Goal: Register for event/course

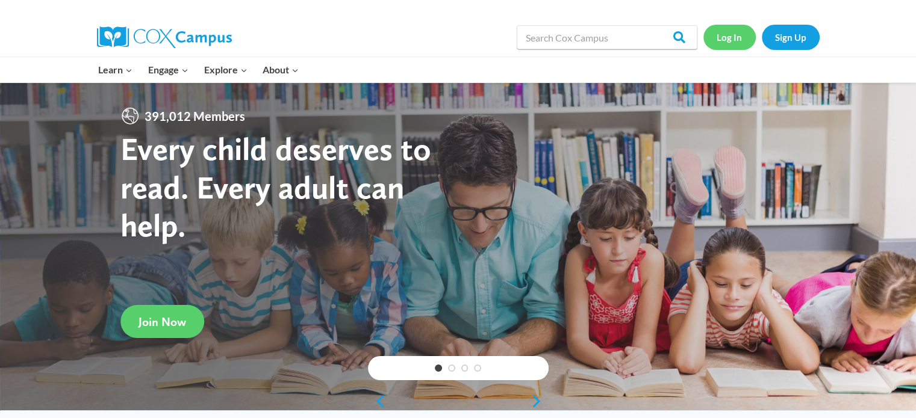
click at [737, 37] on link "Log In" at bounding box center [729, 37] width 52 height 25
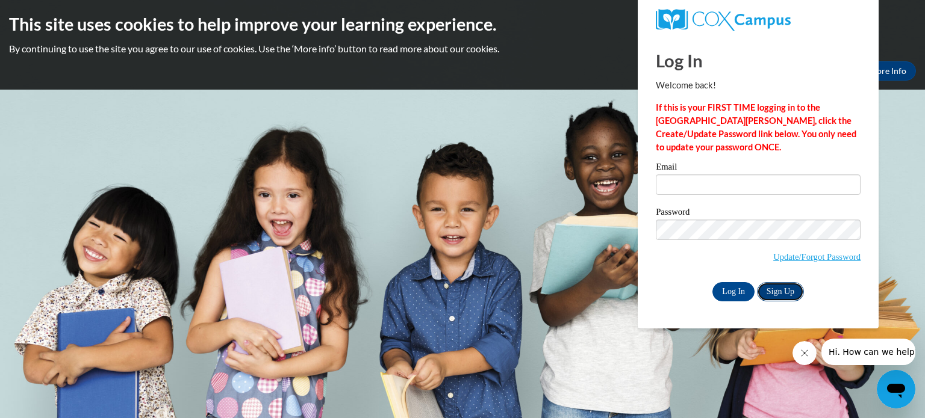
click at [792, 291] on link "Sign Up" at bounding box center [780, 291] width 47 height 19
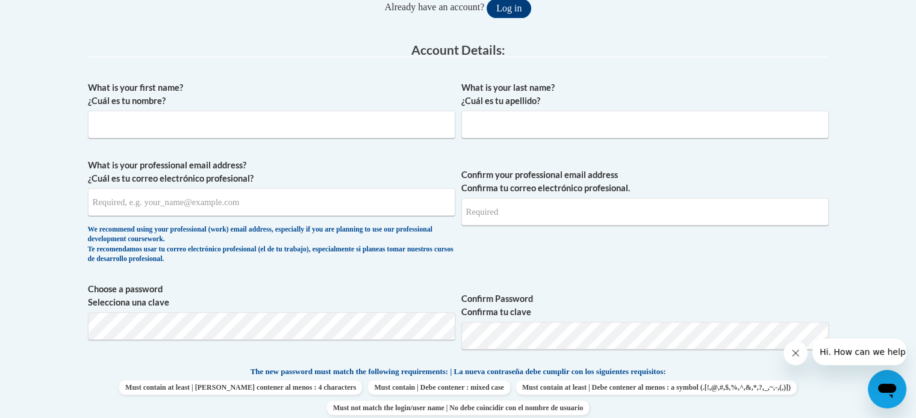
scroll to position [255, 0]
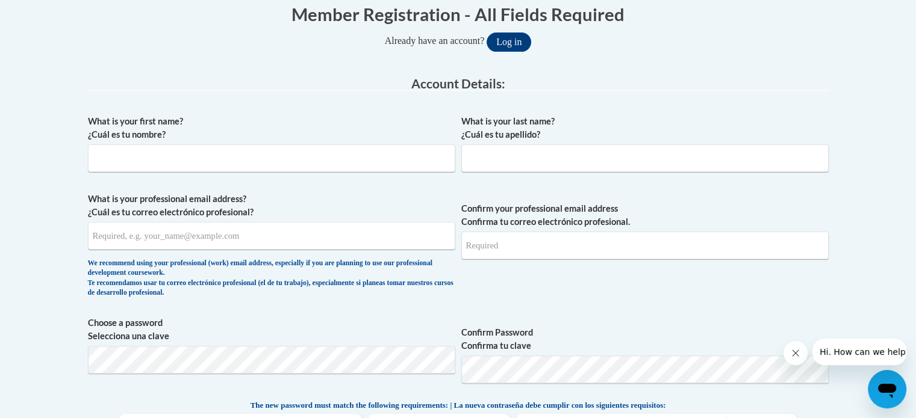
click at [241, 111] on div "What is your first name? ¿Cuál es tu nombre? What is your last name? ¿Cuál es t…" at bounding box center [458, 383] width 741 height 549
click at [249, 155] on input "What is your first name? ¿Cuál es tu nombre?" at bounding box center [271, 159] width 367 height 28
click at [246, 152] on input "What is your first name? ¿Cuál es tu nombre?" at bounding box center [271, 159] width 367 height 28
type input "s"
type input "Sandra"
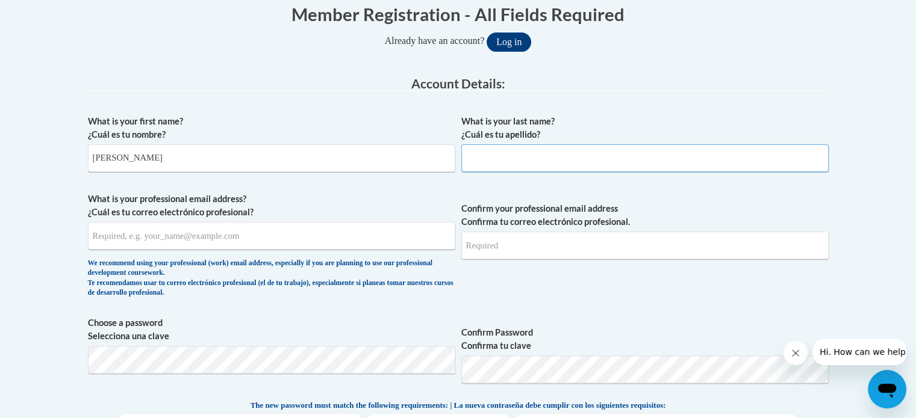
type input "Nyarko"
type input "nyarkosandra032@gmail.com"
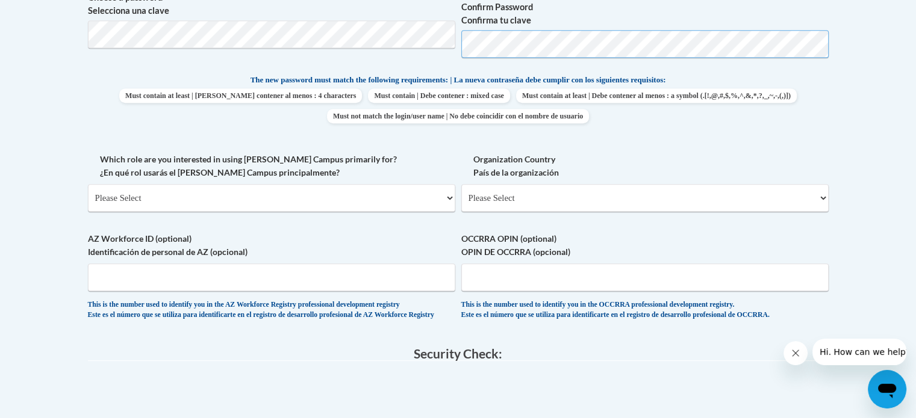
scroll to position [582, 0]
click at [344, 204] on select "Please Select College/University | Colegio/Universidad Community/Nonprofit Part…" at bounding box center [271, 197] width 367 height 28
select select "fbf2d438-af2f-41f8-98f1-81c410e29de3"
click at [88, 183] on select "Please Select College/University | Colegio/Universidad Community/Nonprofit Part…" at bounding box center [271, 197] width 367 height 28
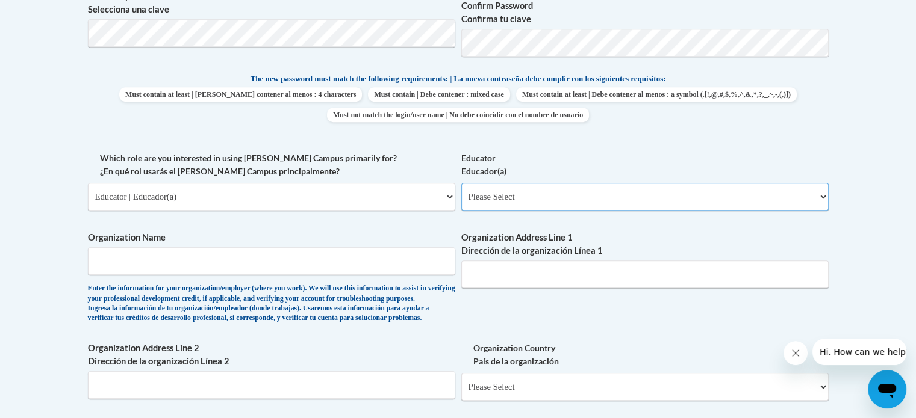
click at [566, 192] on select "Please Select Early Learning/Daycare Teacher/Family Home Care Provider | Maestr…" at bounding box center [644, 197] width 367 height 28
select select "6732b29e-f5f4-40e4-a595-7dafd2b8fb29"
click at [461, 183] on select "Please Select Early Learning/Daycare Teacher/Family Home Care Provider | Maestr…" at bounding box center [644, 197] width 367 height 28
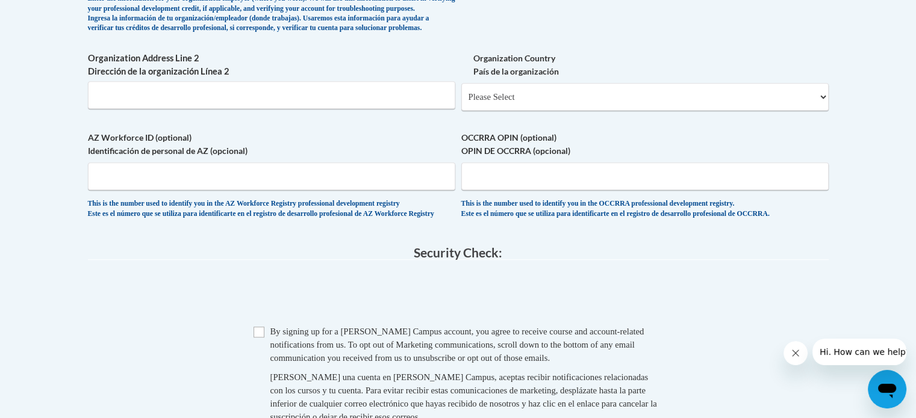
scroll to position [873, 0]
click at [263, 337] on input "Checkbox" at bounding box center [258, 331] width 11 height 11
checkbox input "true"
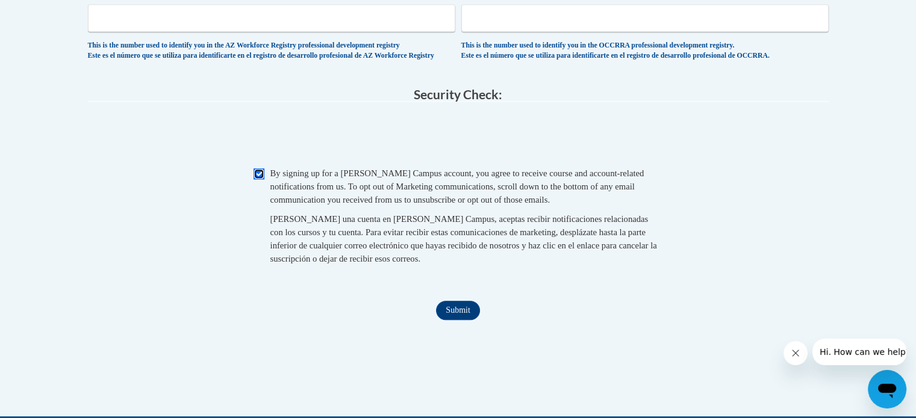
scroll to position [1031, 0]
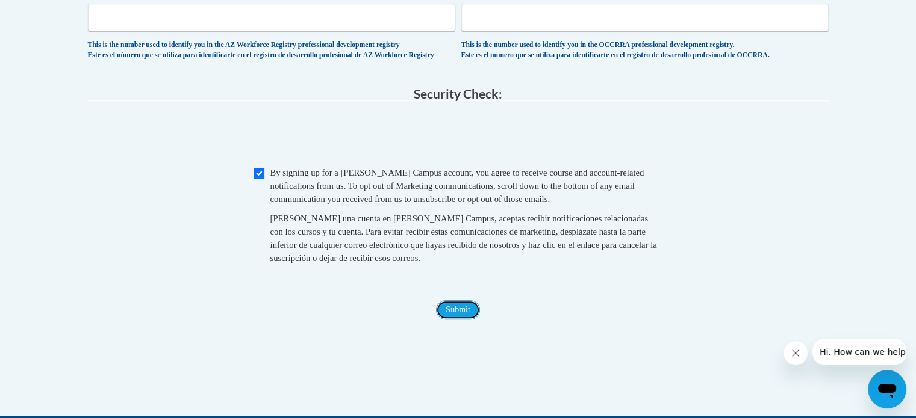
drag, startPoint x: 471, startPoint y: 337, endPoint x: 447, endPoint y: 340, distance: 24.2
click at [447, 320] on input "Submit" at bounding box center [457, 309] width 43 height 19
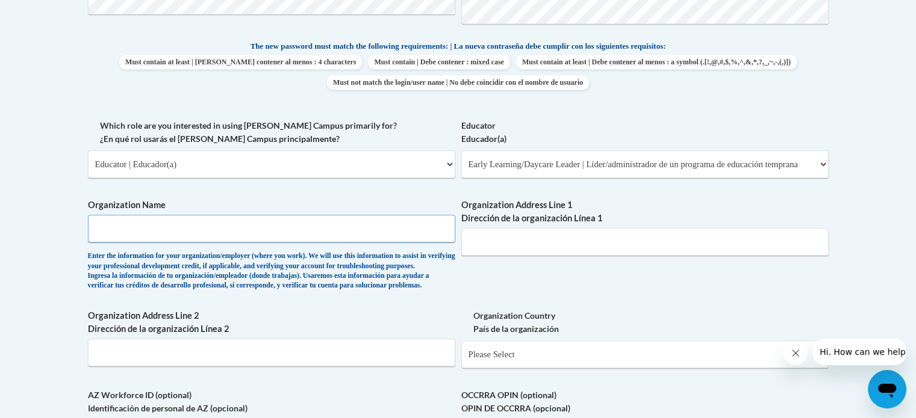
scroll to position [612, 0]
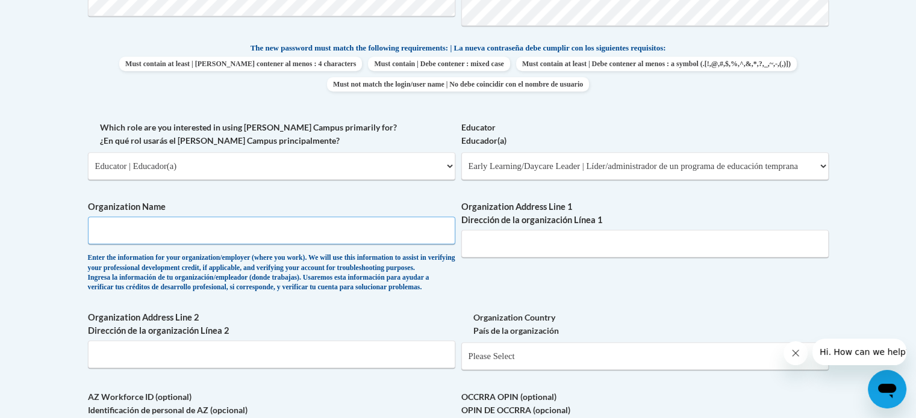
click at [166, 238] on input "Organization Name" at bounding box center [271, 231] width 367 height 28
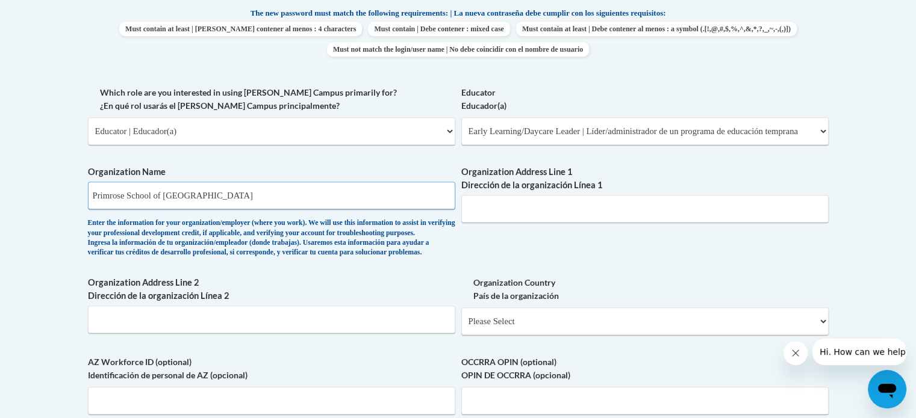
scroll to position [648, 0]
type input "Primrose School of Eden Prairie"
click at [522, 214] on input "Organization Address Line 1 Dirección de la organización Línea 1" at bounding box center [644, 208] width 367 height 28
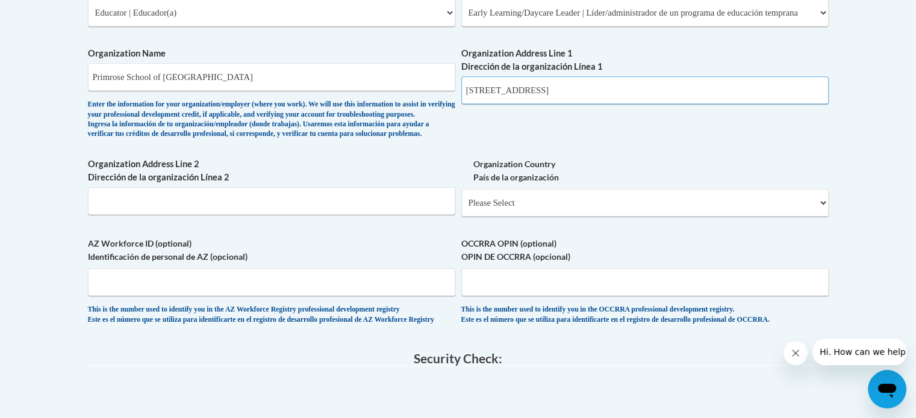
scroll to position [768, 0]
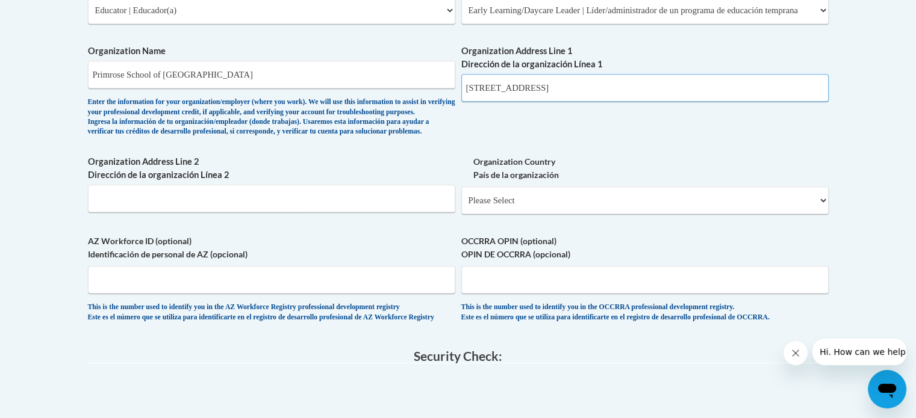
type input "7800 Eden Prairie Rd Eden Prairie, MN 55347"
click at [550, 214] on select "Please Select United States | Estados Unidos Outside of the United States | Fue…" at bounding box center [644, 201] width 367 height 28
select select "ad49bcad-a171-4b2e-b99c-48b446064914"
click at [461, 206] on select "Please Select United States | Estados Unidos Outside of the United States | Fue…" at bounding box center [644, 201] width 367 height 28
select select
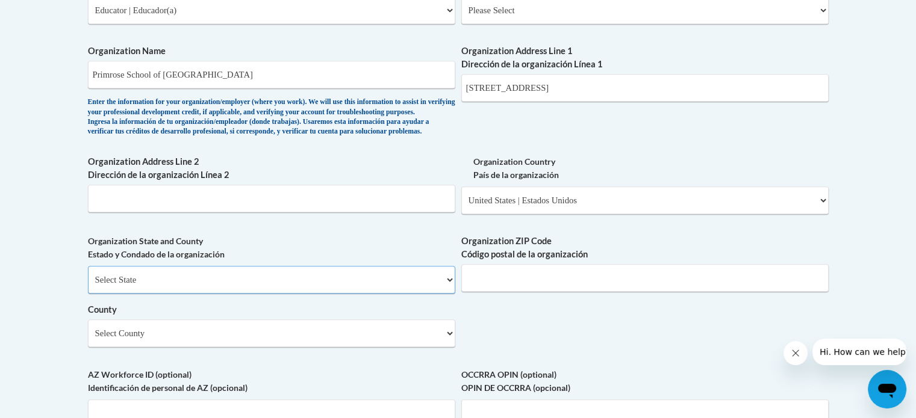
click at [332, 294] on select "Select State Alabama Alaska Arizona Arkansas California Colorado Connecticut De…" at bounding box center [271, 280] width 367 height 28
select select "Minnesota"
click at [88, 286] on select "Select State Alabama Alaska Arizona Arkansas California Colorado Connecticut De…" at bounding box center [271, 280] width 367 height 28
click at [566, 292] on input "Organization ZIP Code Código postal de la organización" at bounding box center [644, 278] width 367 height 28
type input "55347"
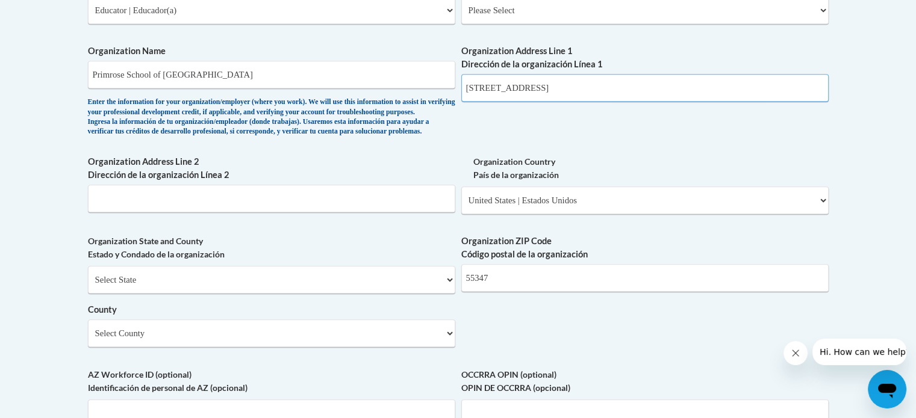
click at [678, 98] on input "7800 Eden Prairie Rd Eden Prairie, MN 55347" at bounding box center [644, 88] width 367 height 28
type input "7800 Eden Prairie Rd"
click at [353, 213] on input "Organization Address Line 2 Dirección de la organización Línea 2" at bounding box center [271, 199] width 367 height 28
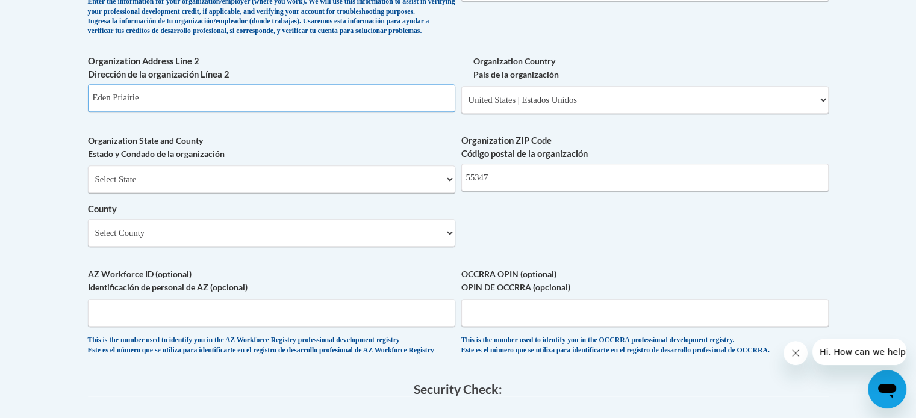
scroll to position [869, 0]
type input "Eden Priairie"
click at [337, 246] on select "Select County Aitkin Anoka Becker Beltrami Benton Big Stone Blue Earth Brown Ca…" at bounding box center [271, 233] width 367 height 28
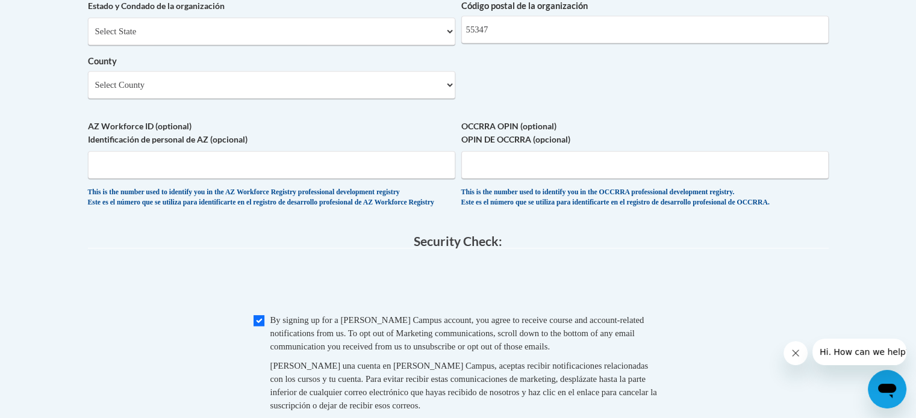
scroll to position [1012, 0]
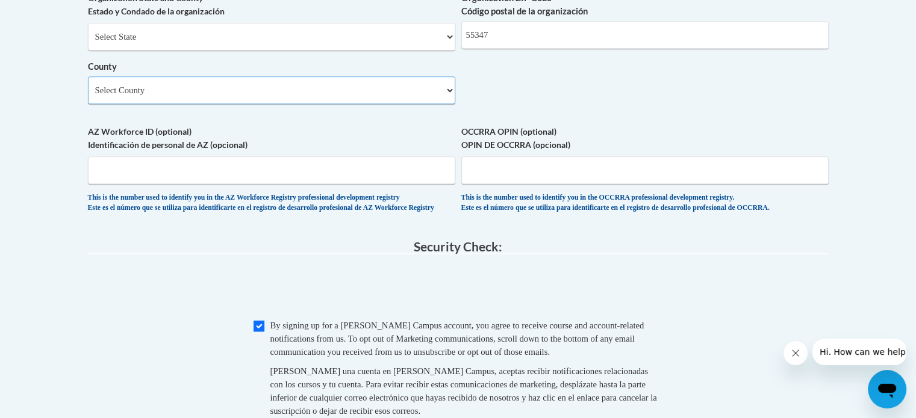
click at [276, 104] on select "Select County Aitkin Anoka Becker Beltrami Benton Big Stone Blue Earth Brown Ca…" at bounding box center [271, 90] width 367 height 28
select select "Hennepin"
click at [88, 96] on select "Select County Aitkin Anoka Becker Beltrami Benton Big Stone Blue Earth Brown Ca…" at bounding box center [271, 90] width 367 height 28
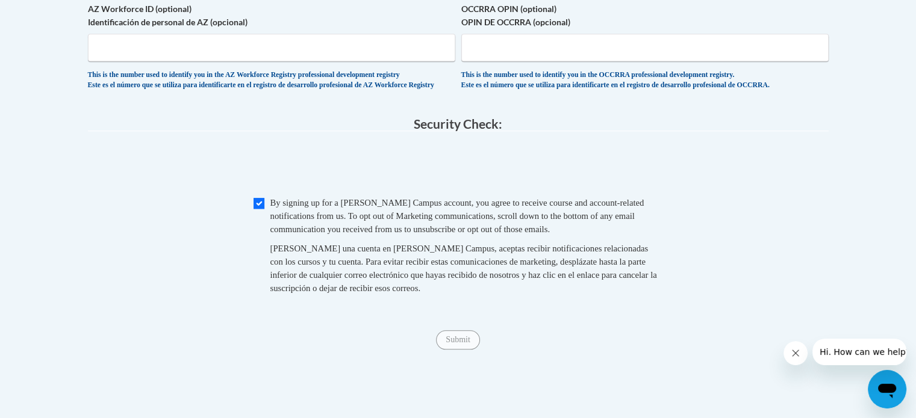
scroll to position [1135, 0]
click at [458, 349] on input "Submit" at bounding box center [457, 339] width 43 height 19
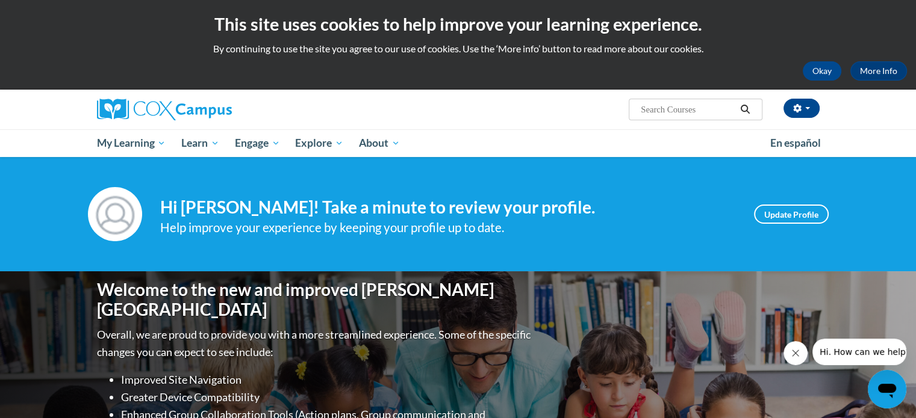
click at [662, 120] on span "Search Search..." at bounding box center [695, 110] width 133 height 22
click at [667, 120] on div "Sandra Nyarko (Central Daylight Time GMT-0500 ) My Profile Inbox My Transcripts…" at bounding box center [458, 110] width 759 height 40
click at [673, 112] on input "Search..." at bounding box center [687, 109] width 96 height 14
type input "reading with me"
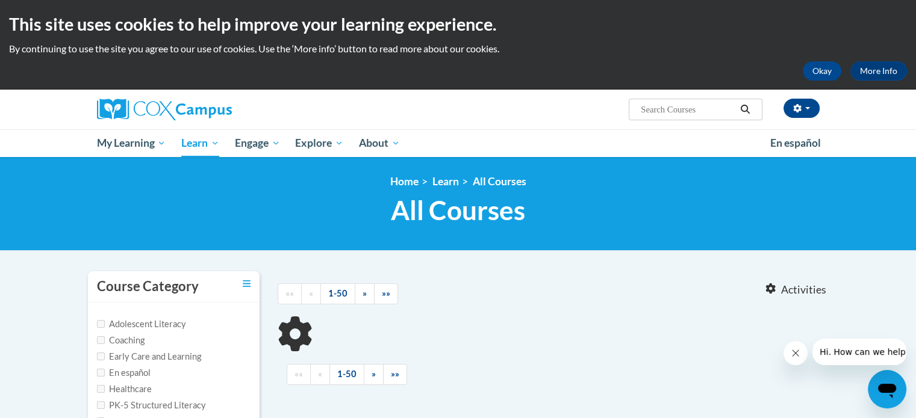
type input "reading with me"
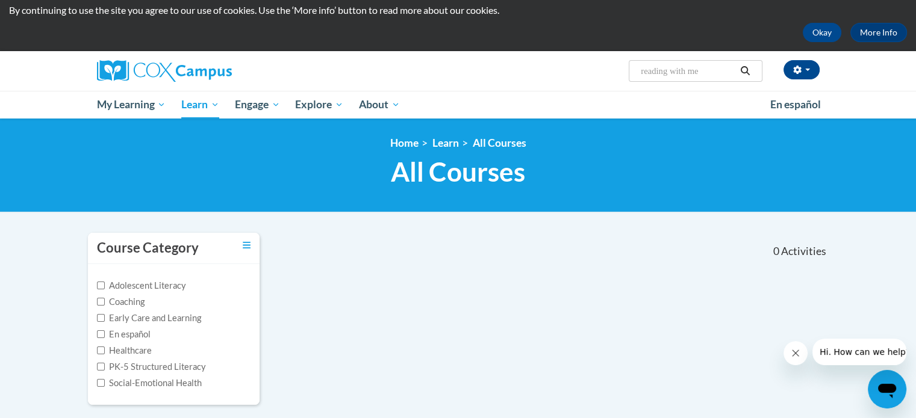
scroll to position [63, 0]
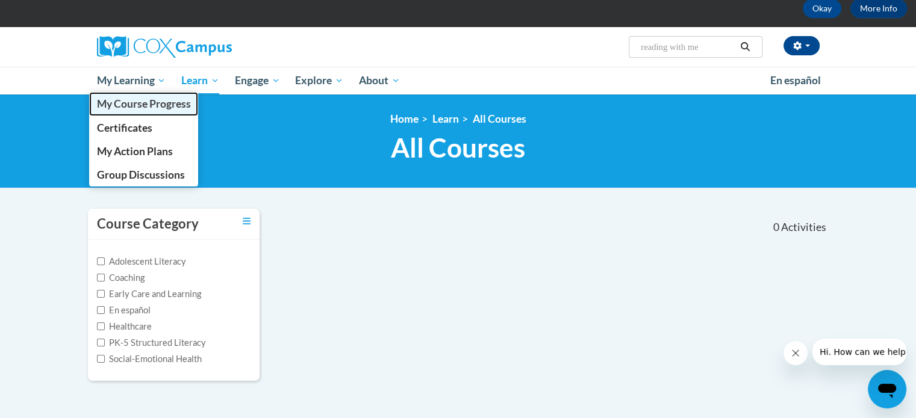
click at [132, 107] on span "My Course Progress" at bounding box center [143, 104] width 94 height 13
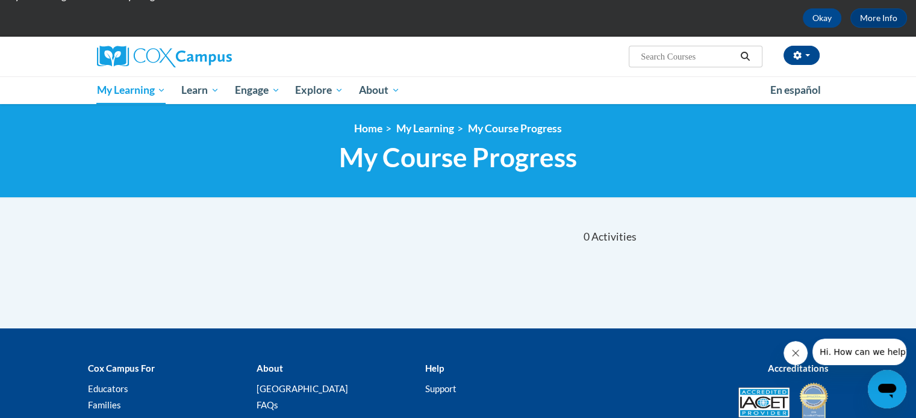
scroll to position [55, 0]
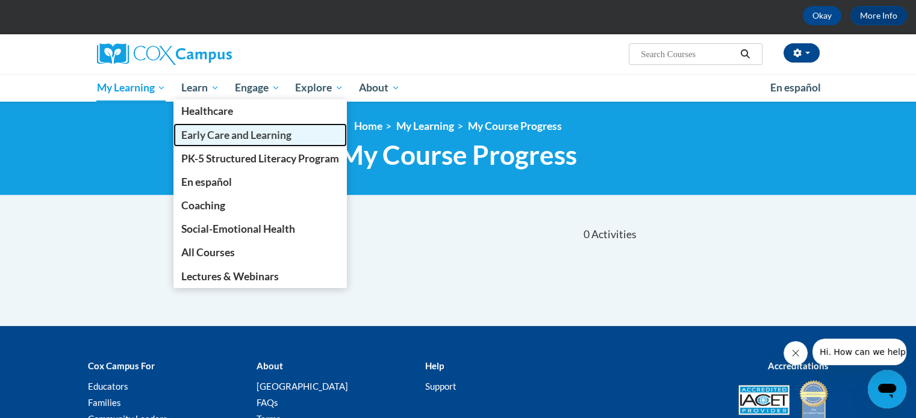
click at [210, 135] on span "Early Care and Learning" at bounding box center [236, 135] width 110 height 13
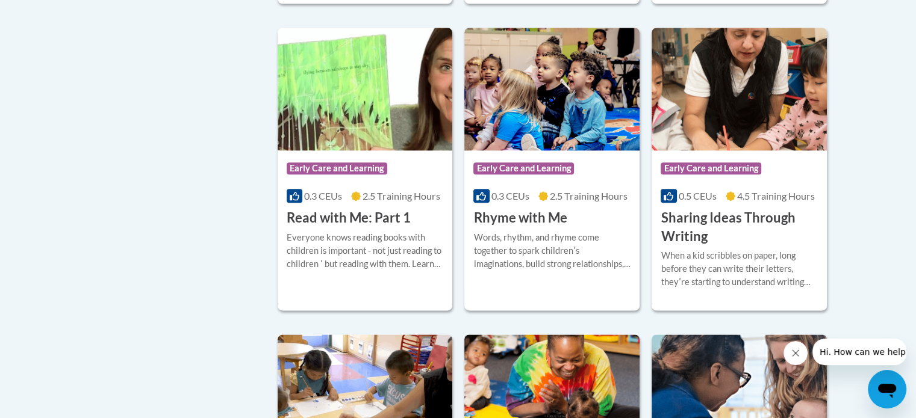
scroll to position [1441, 0]
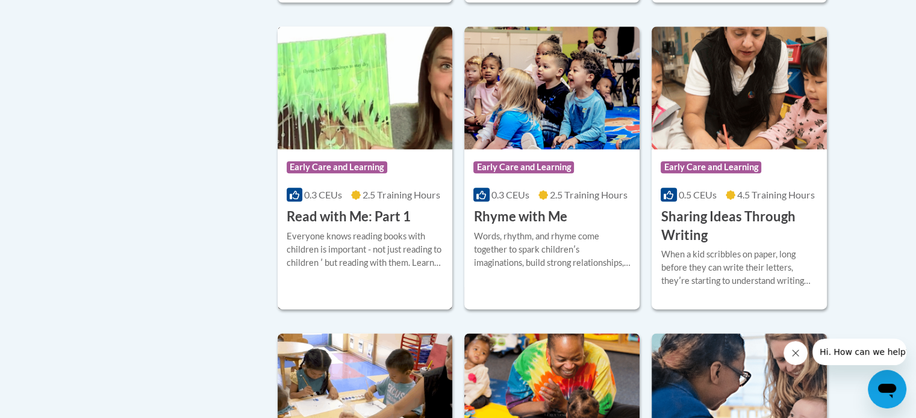
click at [319, 251] on div "Everyone knows reading books with children is important - not just reading to c…" at bounding box center [365, 250] width 157 height 40
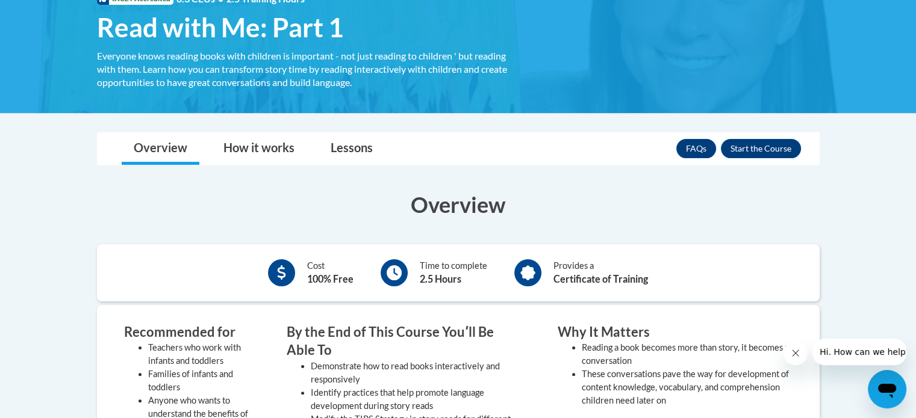
scroll to position [197, 0]
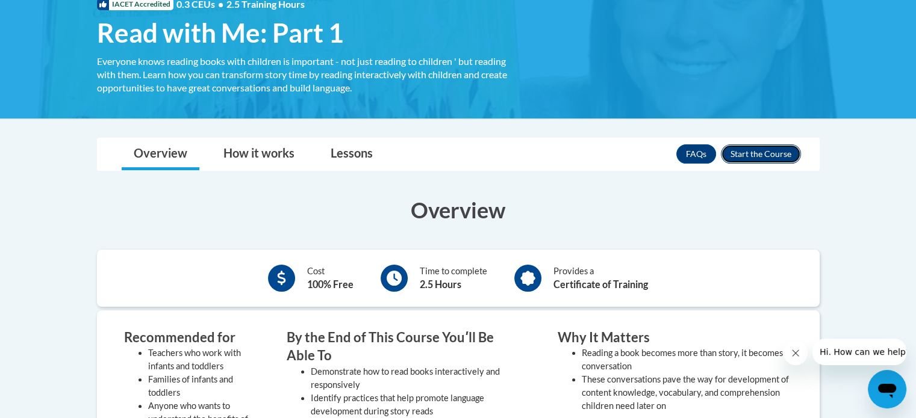
click at [776, 156] on button "Enroll" at bounding box center [761, 154] width 80 height 19
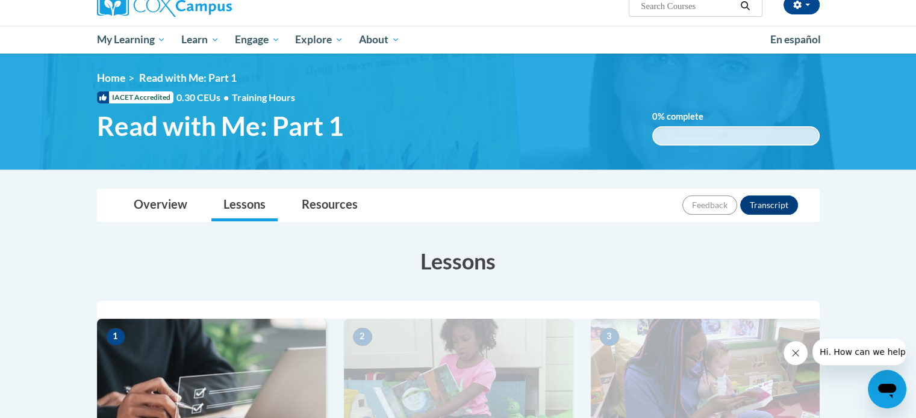
scroll to position [101, 0]
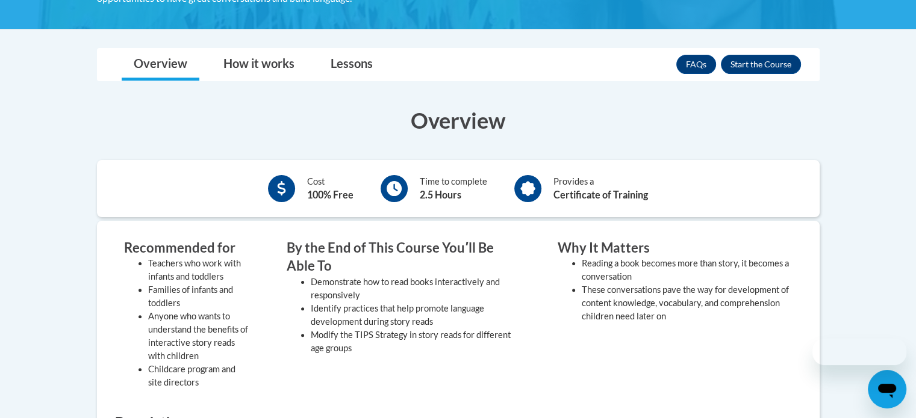
scroll to position [197, 0]
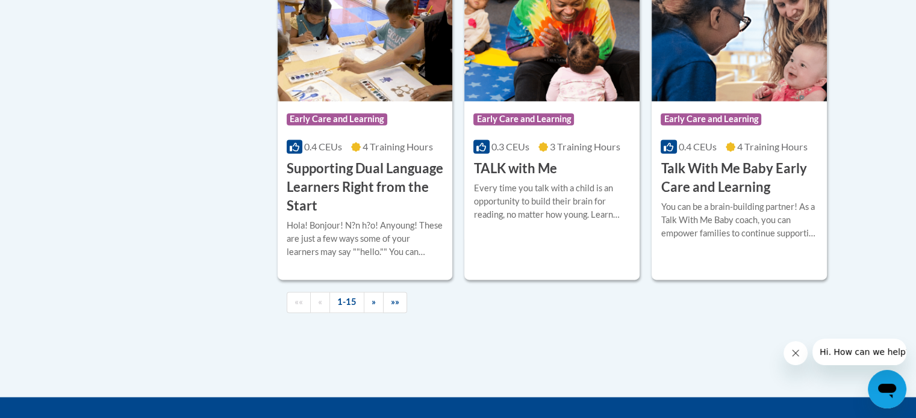
scroll to position [1798, 0]
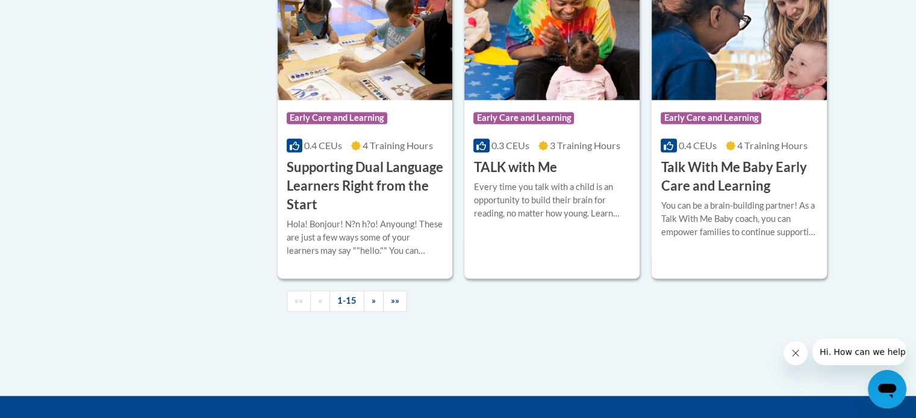
click at [369, 324] on div "«« « 1-15 » »»" at bounding box center [553, 301] width 551 height 45
click at [373, 306] on span "»" at bounding box center [373, 301] width 4 height 10
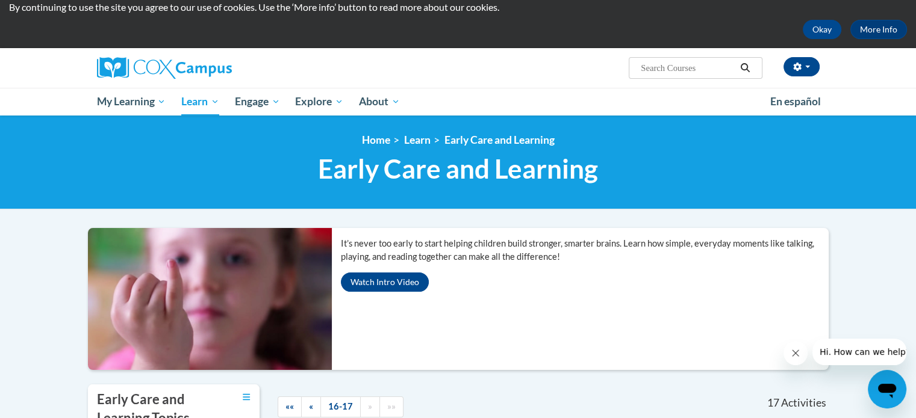
scroll to position [40, 0]
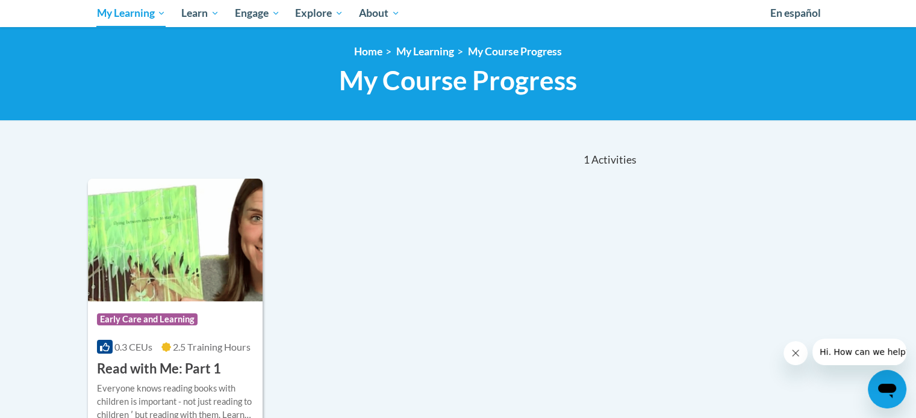
scroll to position [130, 0]
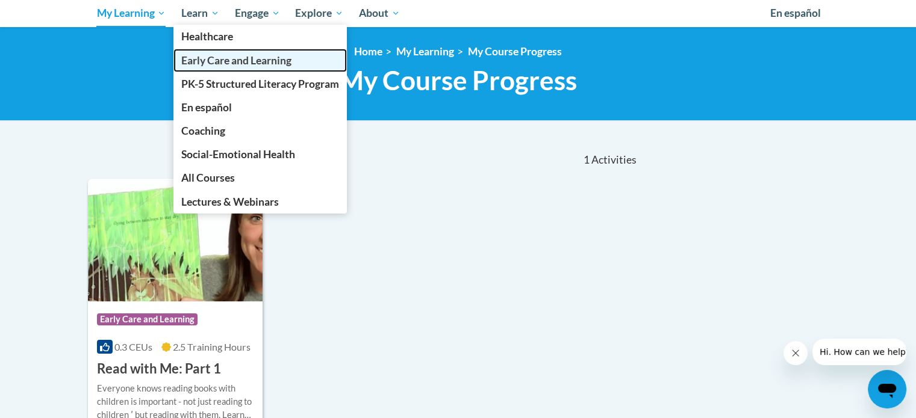
click at [253, 63] on span "Early Care and Learning" at bounding box center [236, 60] width 110 height 13
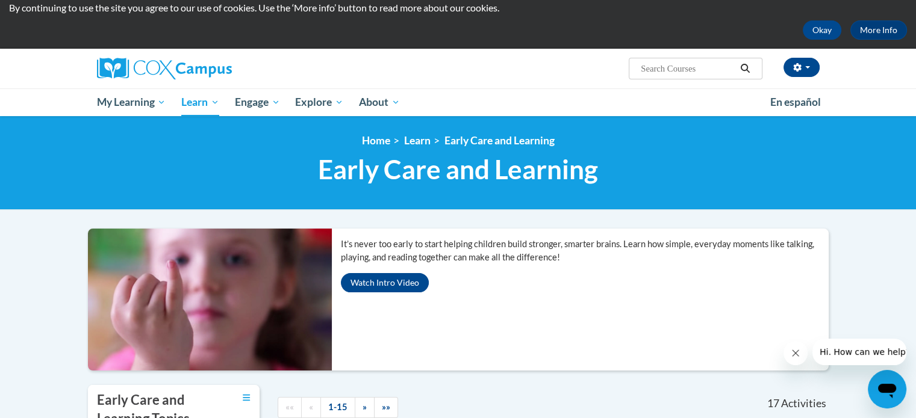
scroll to position [41, 0]
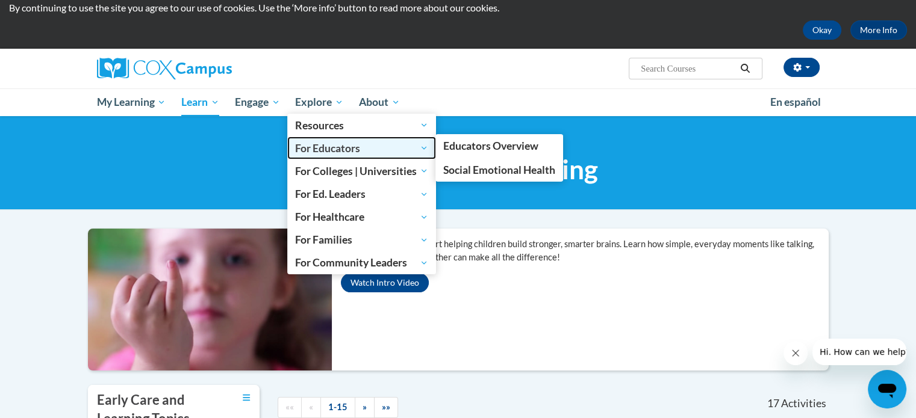
click at [326, 151] on span "For Educators" at bounding box center [361, 148] width 133 height 14
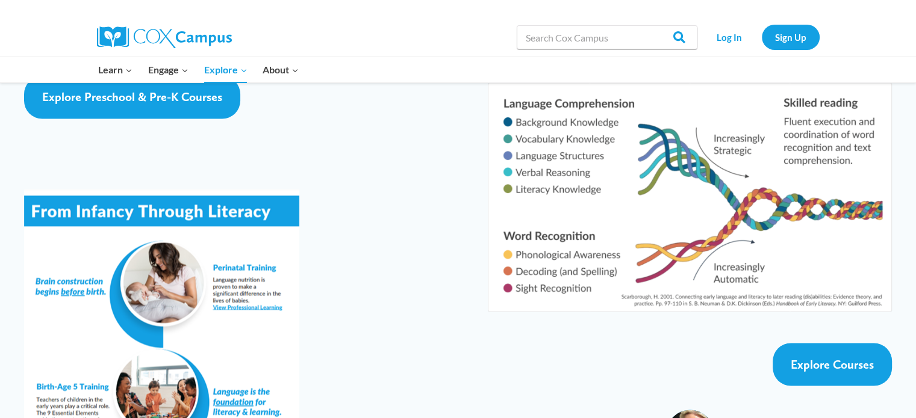
scroll to position [1994, 0]
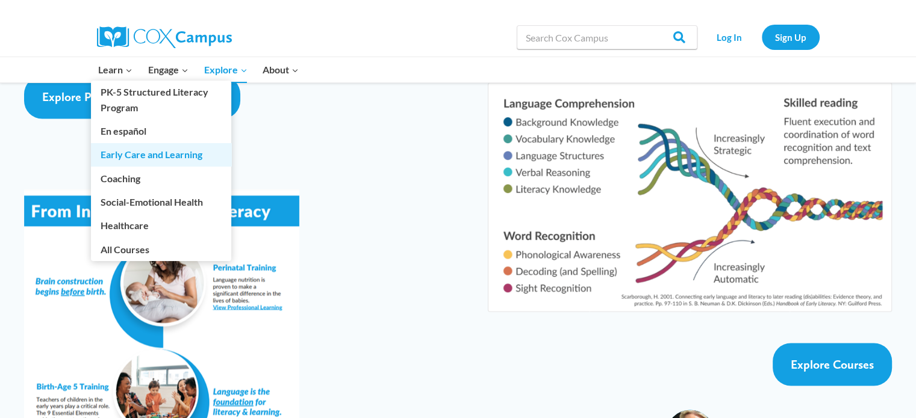
click at [132, 154] on link "Early Care and Learning" at bounding box center [161, 154] width 140 height 23
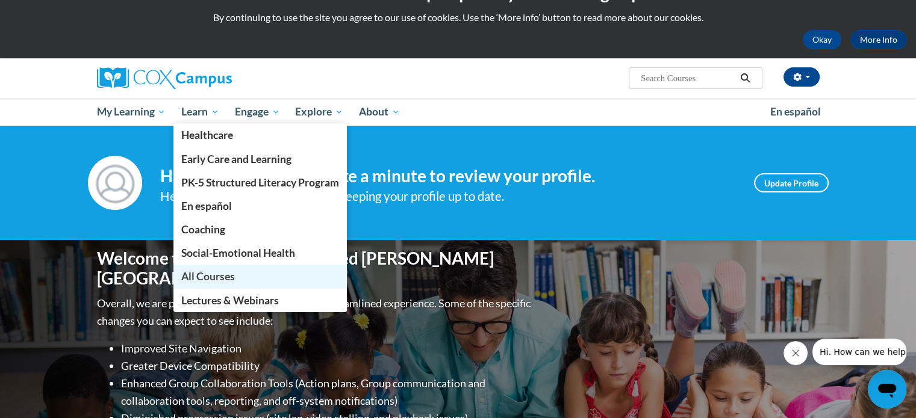
scroll to position [33, 0]
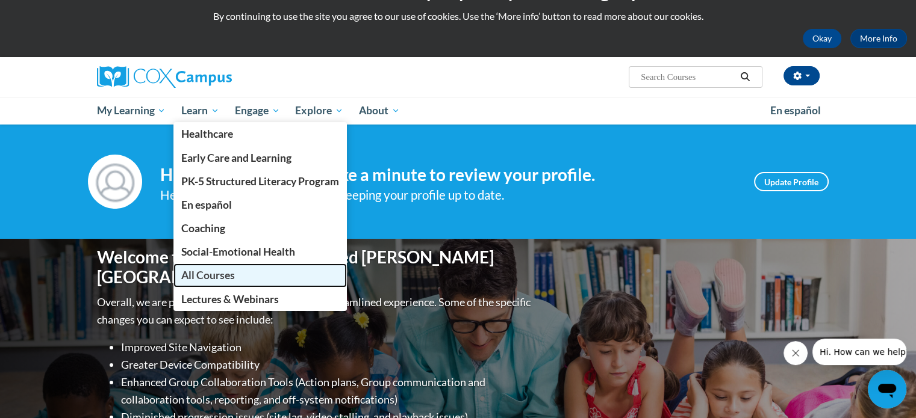
click at [212, 276] on span "All Courses" at bounding box center [208, 275] width 54 height 13
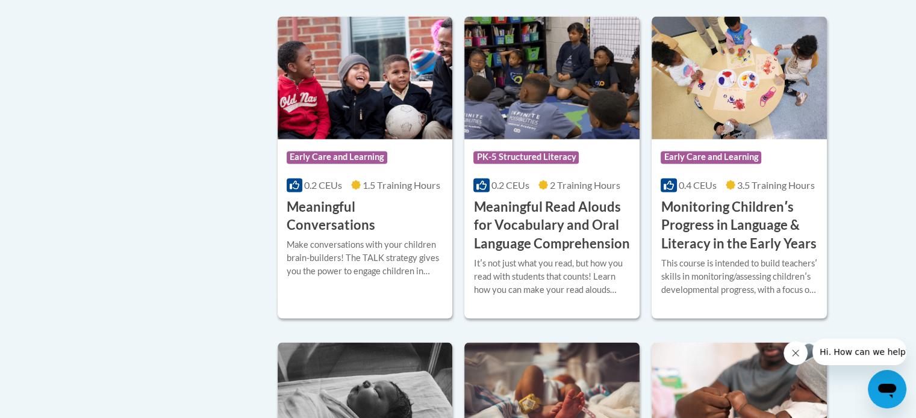
scroll to position [1922, 0]
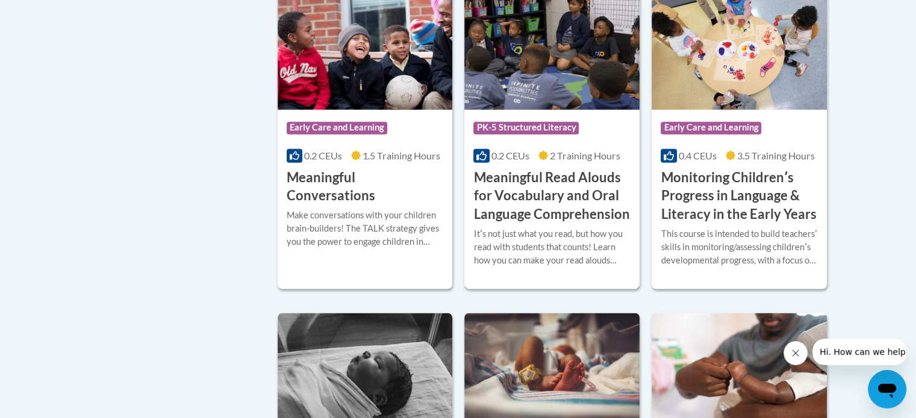
click at [555, 212] on h3 "Meaningful Read Alouds for Vocabulary and Oral Language Comprehension" at bounding box center [551, 196] width 157 height 55
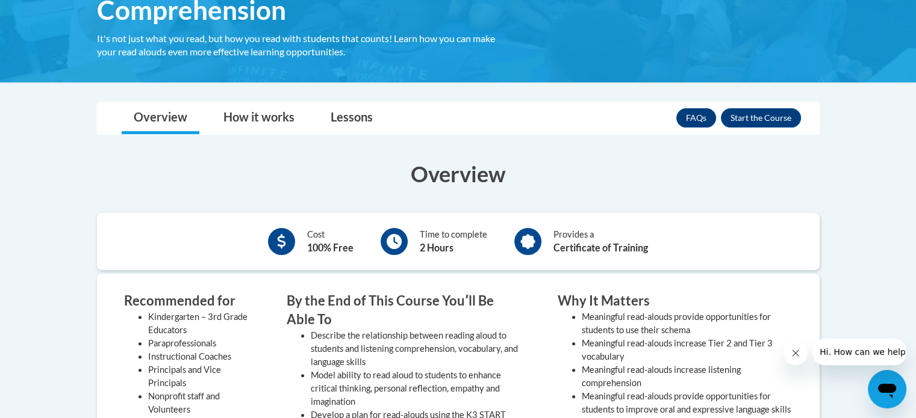
scroll to position [284, 0]
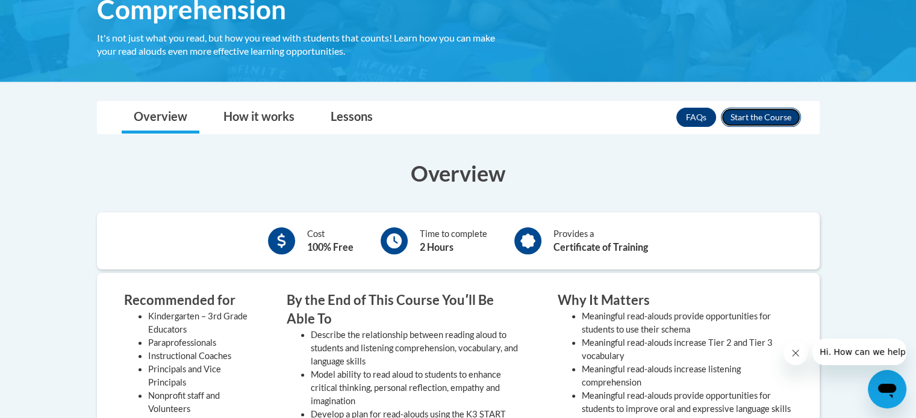
click at [766, 122] on button "Enroll" at bounding box center [761, 117] width 80 height 19
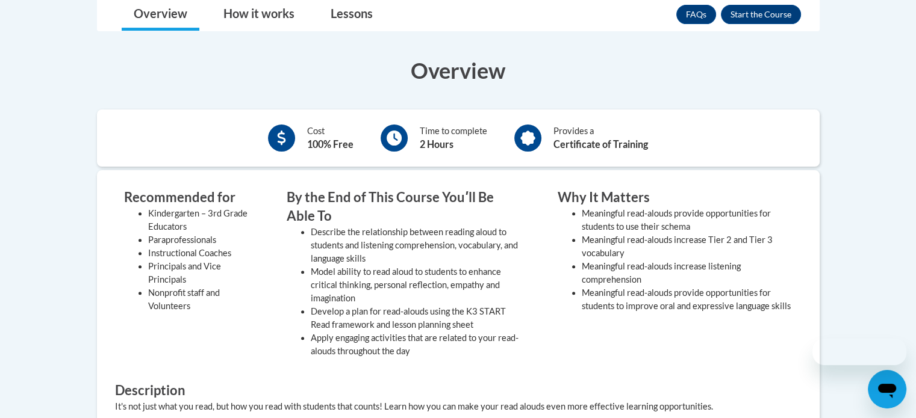
scroll to position [284, 0]
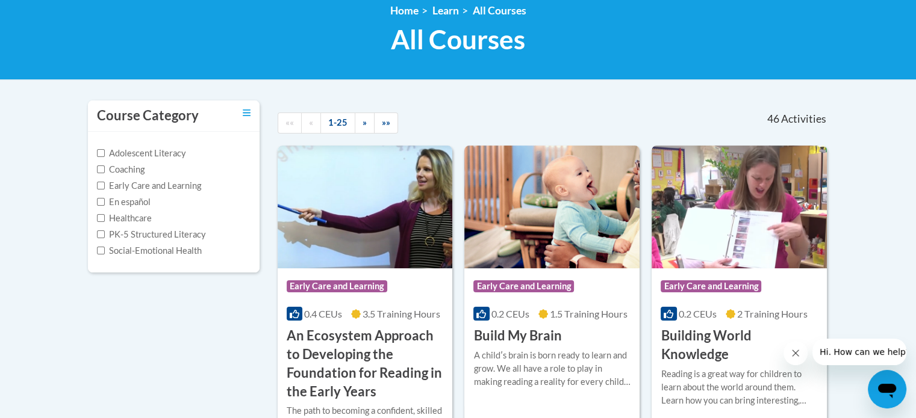
scroll to position [171, 0]
click at [366, 123] on link "»" at bounding box center [365, 123] width 20 height 21
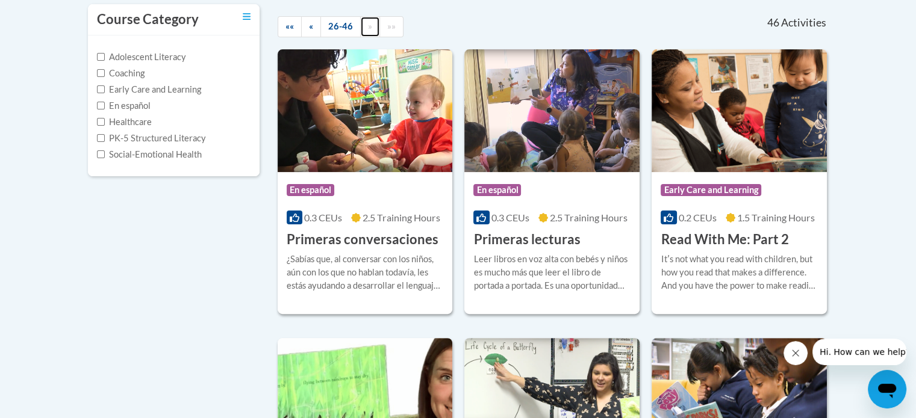
scroll to position [272, 0]
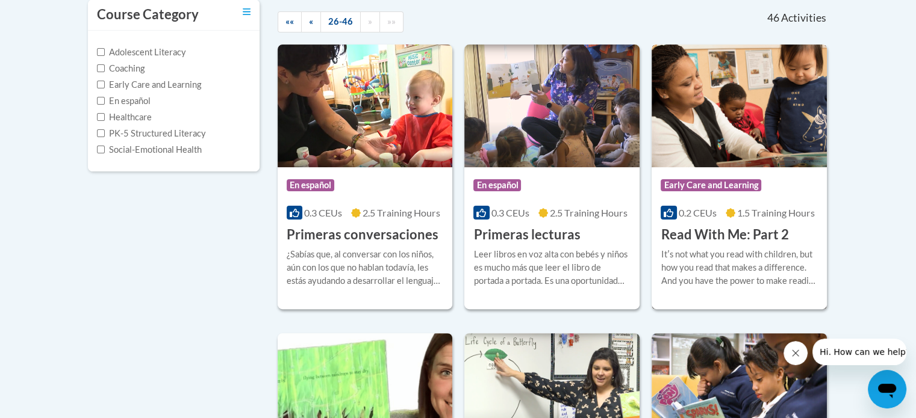
click at [716, 250] on div "Itʹs not what you read with children, but how you read that makes a difference.…" at bounding box center [738, 268] width 157 height 40
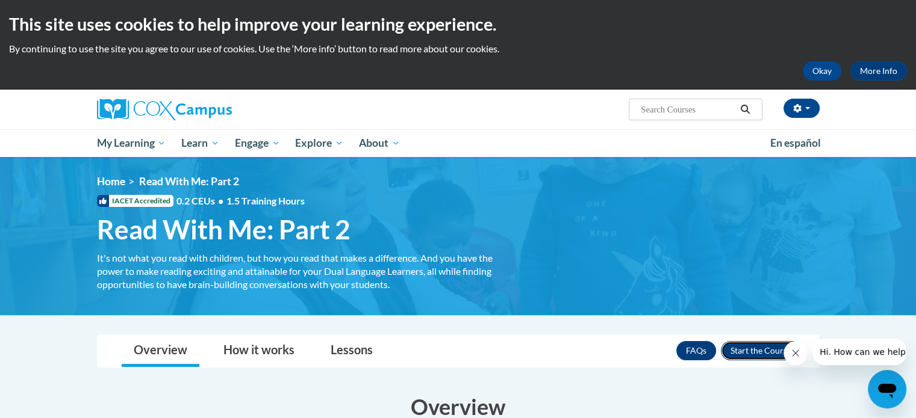
click at [741, 352] on button "Enroll" at bounding box center [761, 350] width 80 height 19
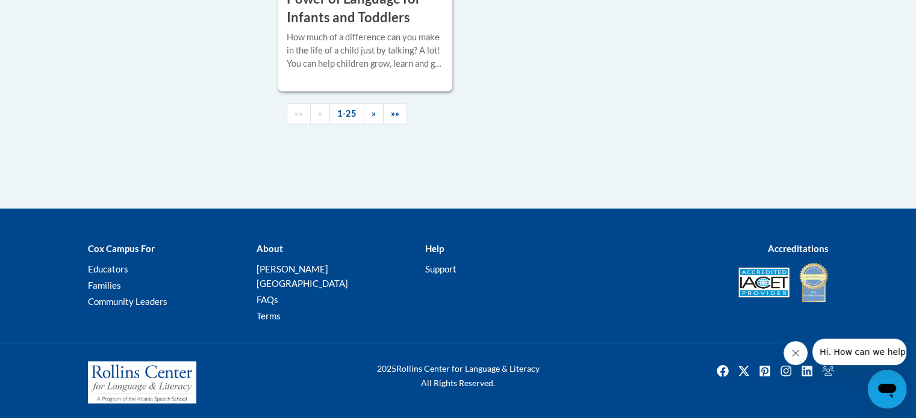
scroll to position [3078, 0]
click at [366, 125] on link "»" at bounding box center [374, 114] width 20 height 21
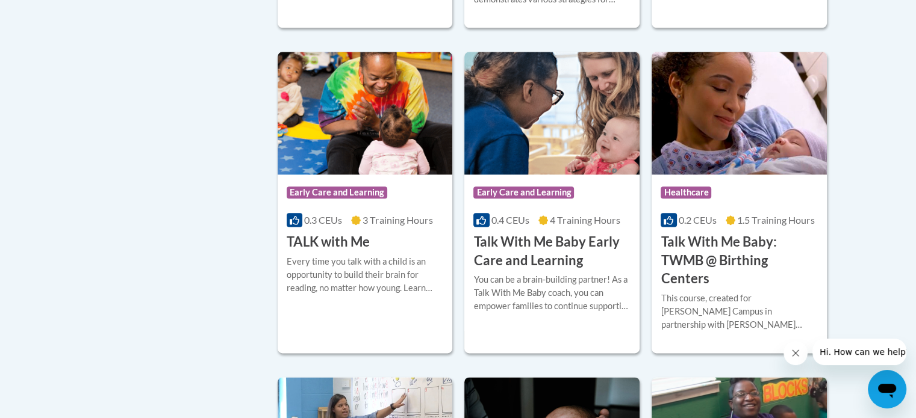
scroll to position [1487, 0]
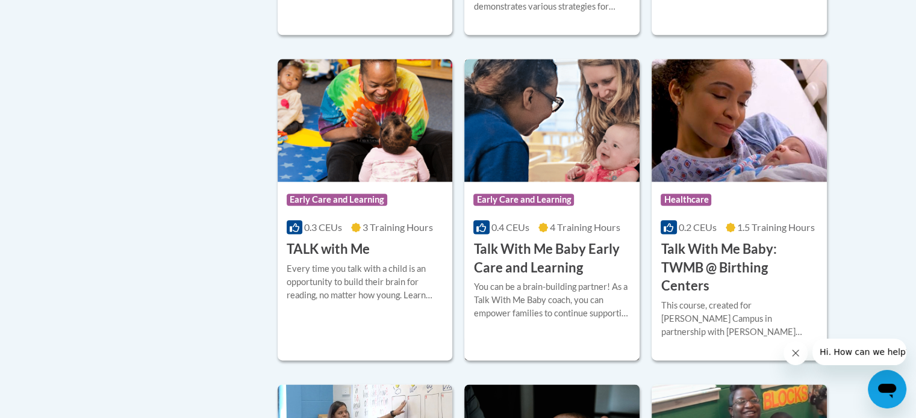
click at [589, 240] on h3 "Talk With Me Baby Early Care and Learning" at bounding box center [551, 258] width 157 height 37
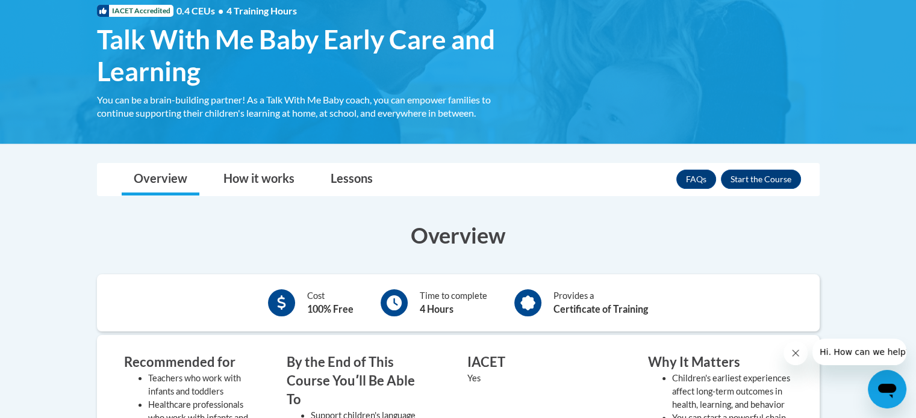
scroll to position [185, 0]
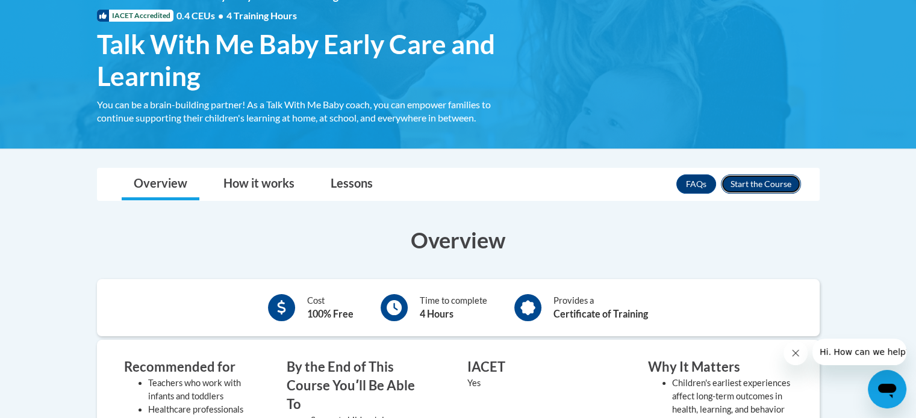
click at [772, 182] on button "Enroll" at bounding box center [761, 184] width 80 height 19
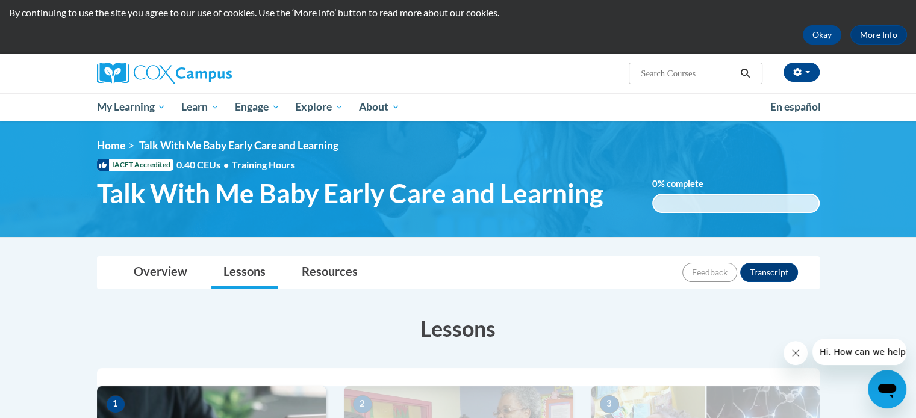
scroll to position [29, 0]
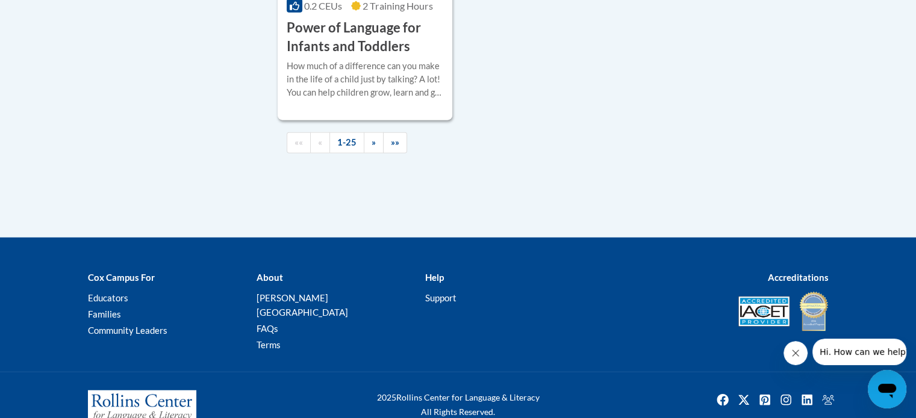
scroll to position [3049, 0]
click at [371, 148] on span "»" at bounding box center [373, 142] width 4 height 10
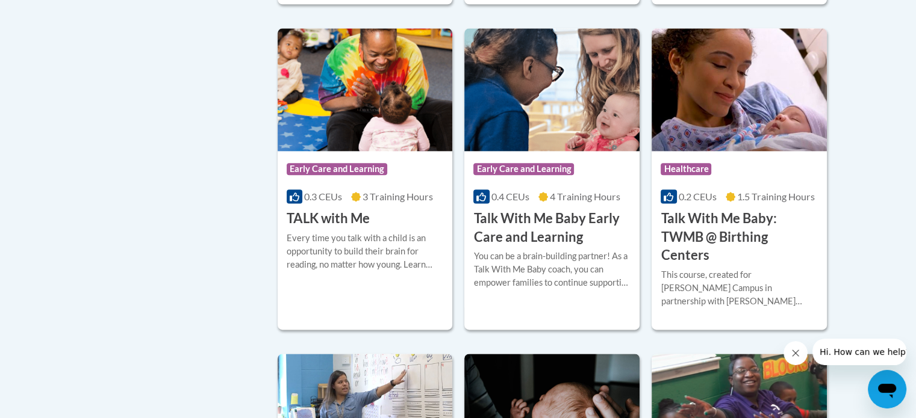
scroll to position [1517, 0]
click at [359, 210] on h3 "TALK with Me" at bounding box center [328, 219] width 83 height 19
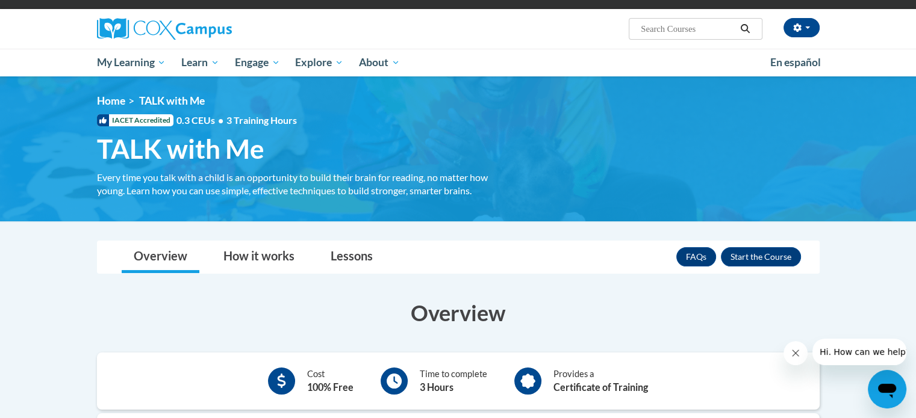
scroll to position [81, 0]
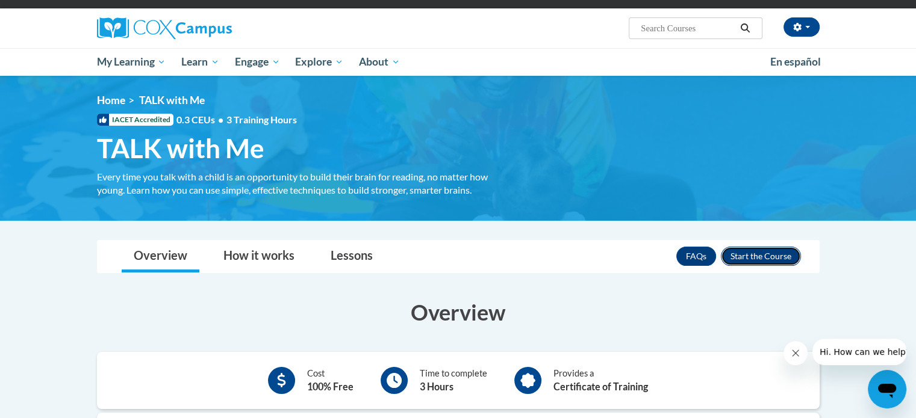
click at [749, 253] on button "Enroll" at bounding box center [761, 256] width 80 height 19
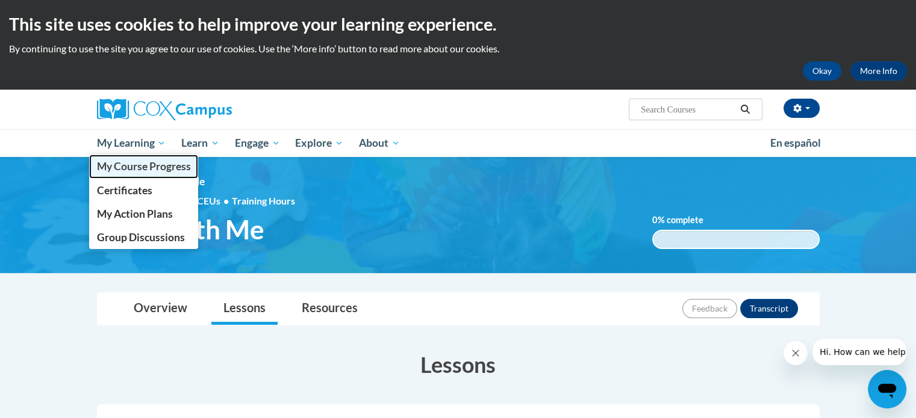
click at [143, 170] on span "My Course Progress" at bounding box center [143, 166] width 94 height 13
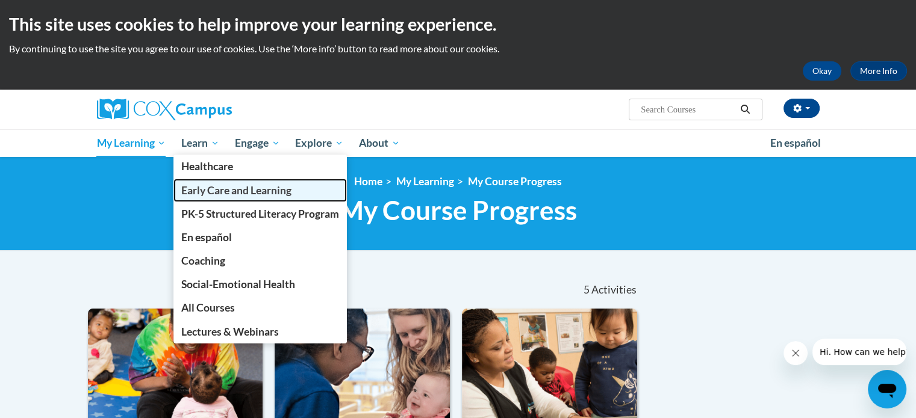
click at [210, 190] on span "Early Care and Learning" at bounding box center [236, 190] width 110 height 13
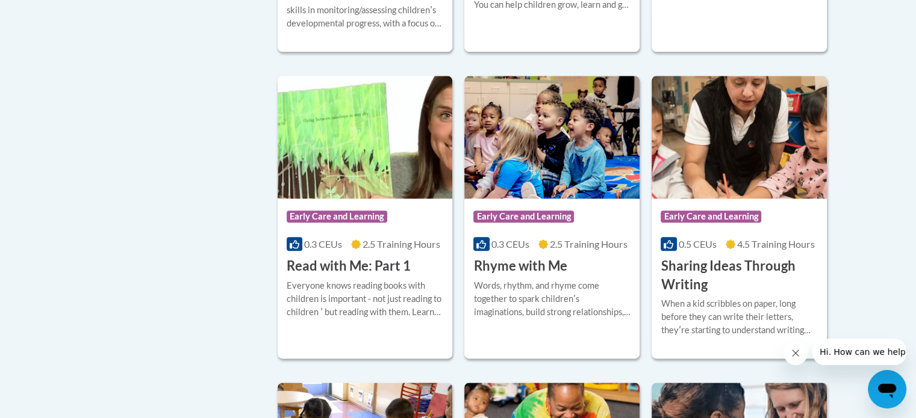
scroll to position [1394, 0]
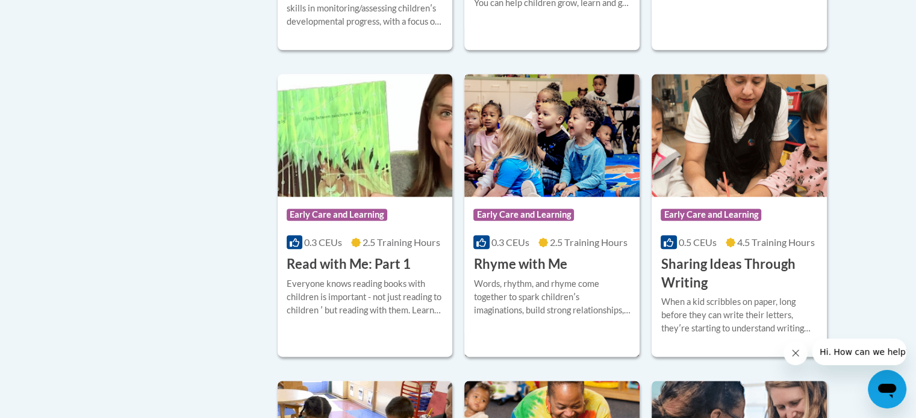
click at [534, 299] on div "Words, rhythm, and rhyme come together to spark childrenʹs imaginations, build …" at bounding box center [551, 298] width 157 height 40
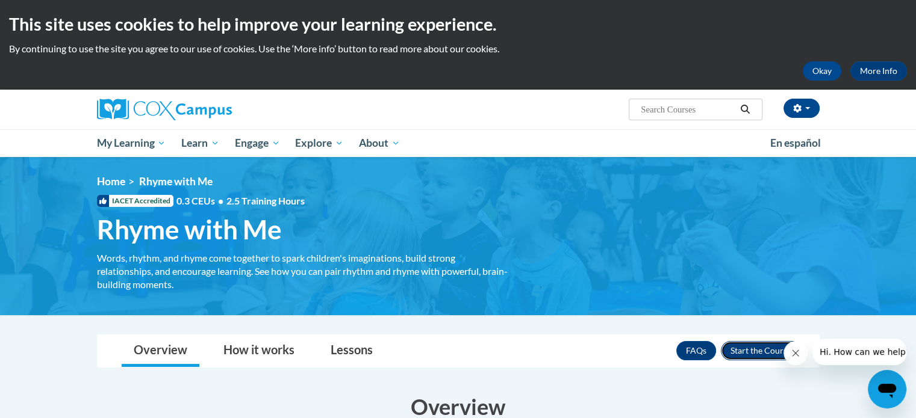
click at [774, 349] on button "Enroll" at bounding box center [761, 350] width 80 height 19
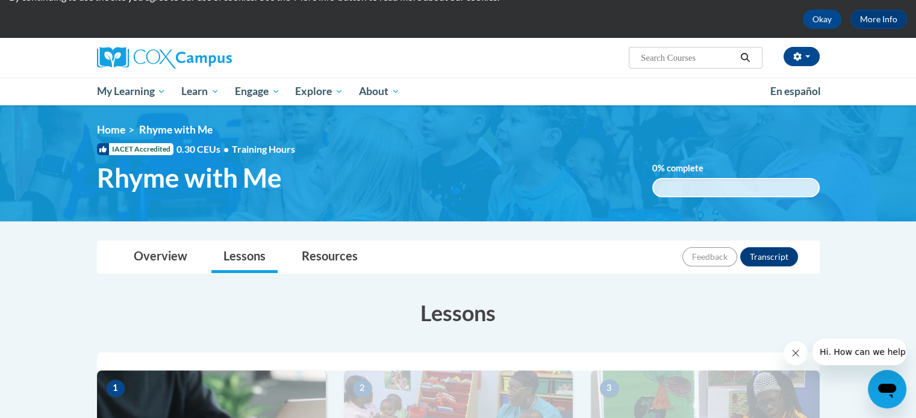
scroll to position [43, 0]
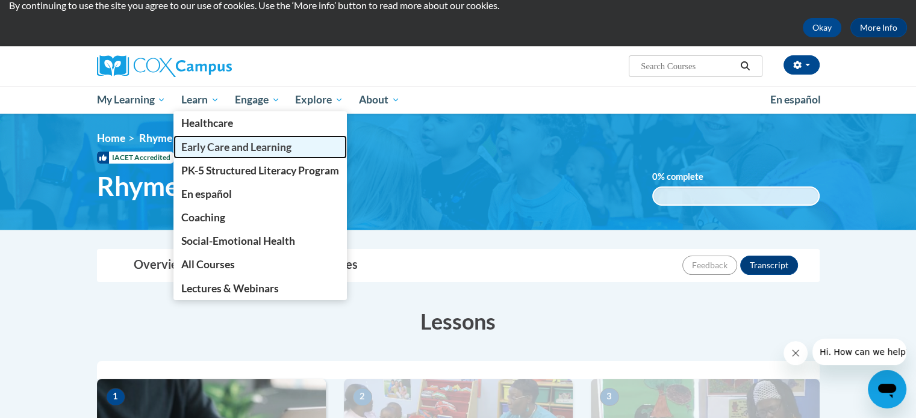
click at [225, 145] on span "Early Care and Learning" at bounding box center [236, 147] width 110 height 13
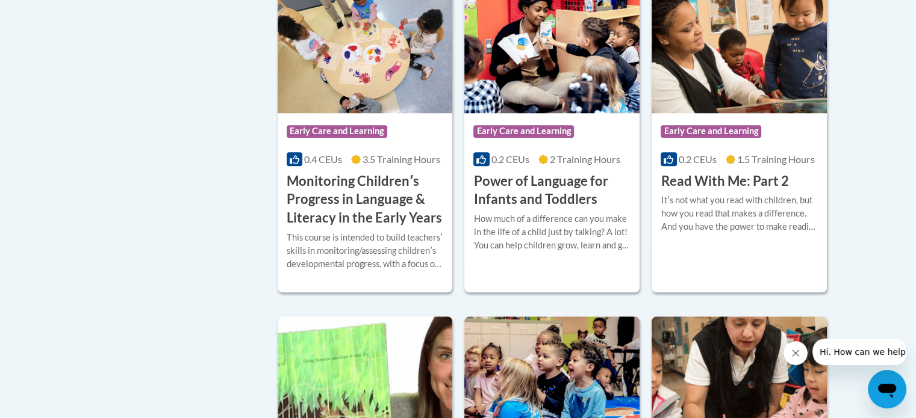
scroll to position [1151, 0]
click at [564, 210] on h3 "Power of Language for Infants and Toddlers" at bounding box center [551, 190] width 157 height 37
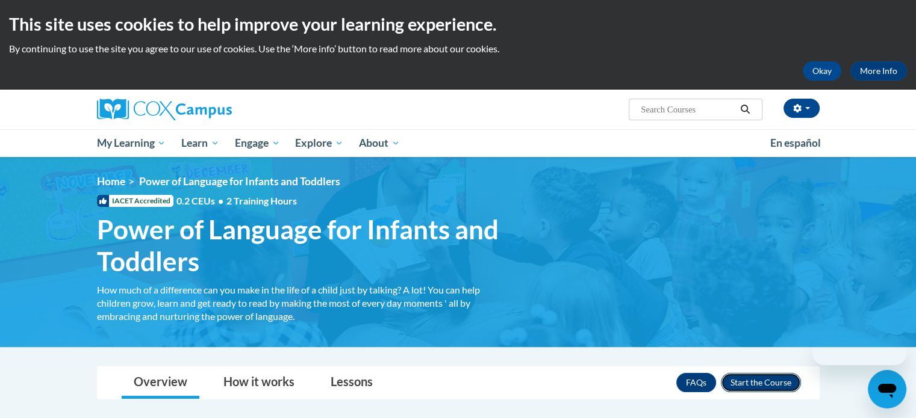
click at [757, 384] on button "Enroll" at bounding box center [761, 382] width 80 height 19
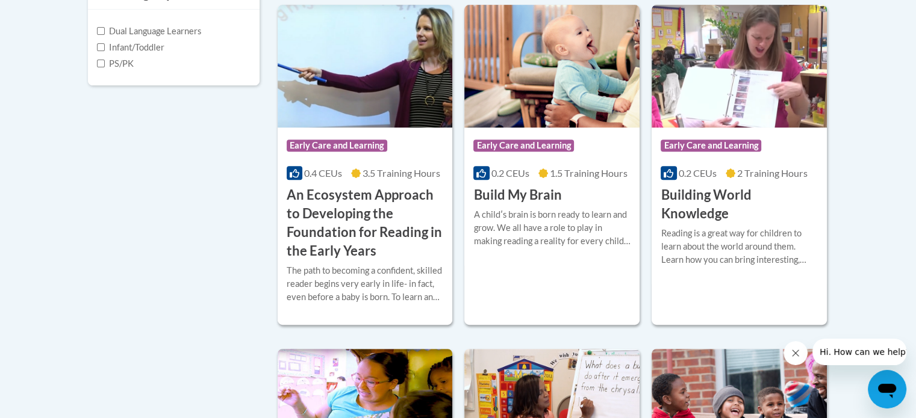
scroll to position [485, 0]
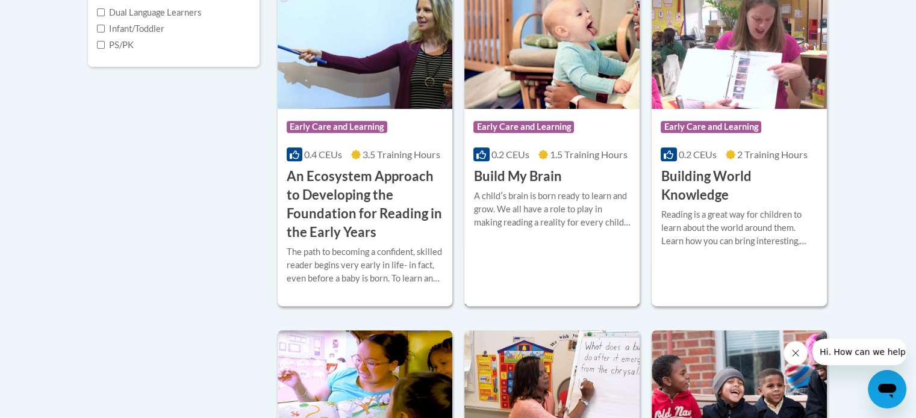
click at [548, 189] on div at bounding box center [551, 189] width 157 height 1
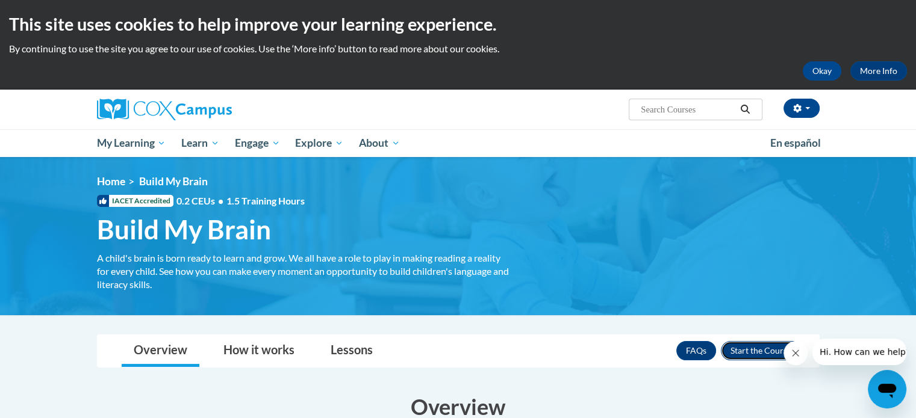
drag, startPoint x: 749, startPoint y: 347, endPoint x: 769, endPoint y: 349, distance: 20.0
click at [769, 349] on button "Enroll" at bounding box center [761, 350] width 80 height 19
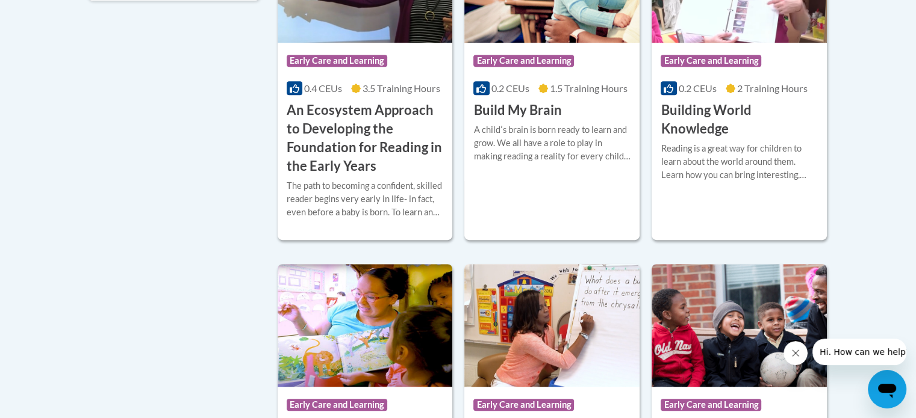
scroll to position [552, 0]
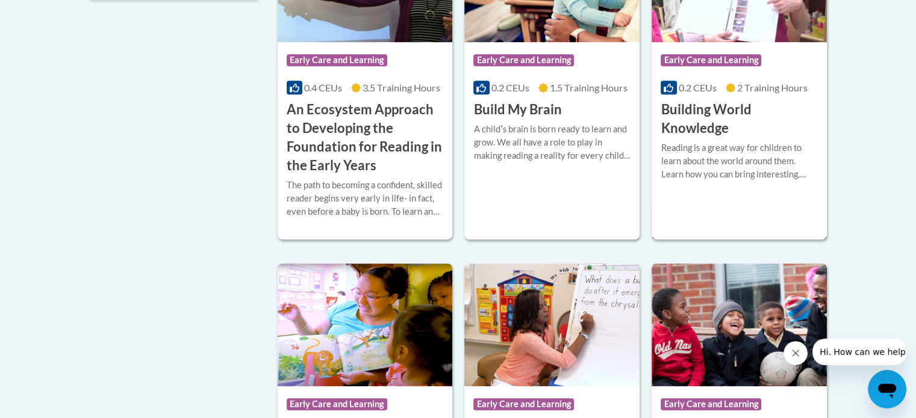
click at [736, 101] on h3 "Building World Knowledge" at bounding box center [738, 119] width 157 height 37
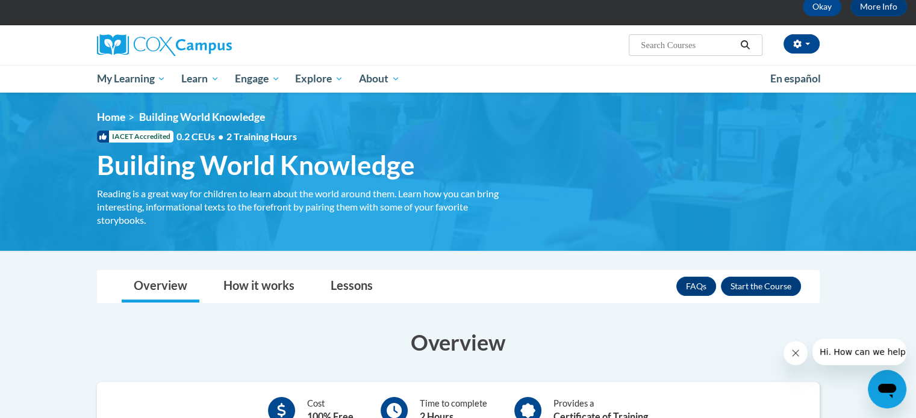
scroll to position [67, 0]
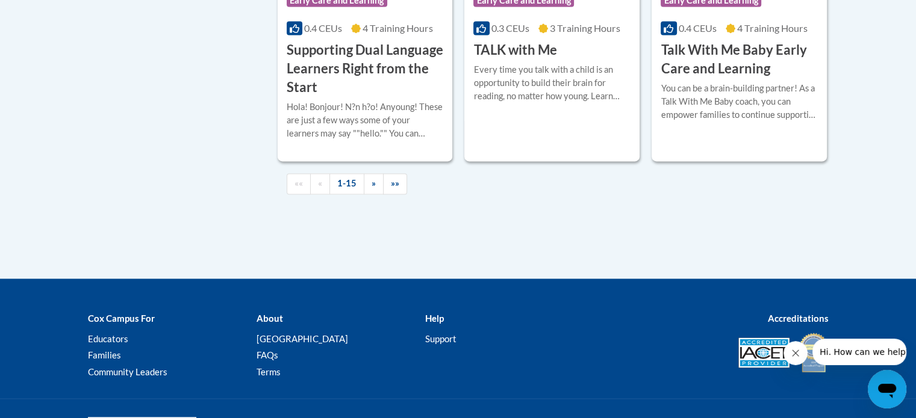
scroll to position [1919, 0]
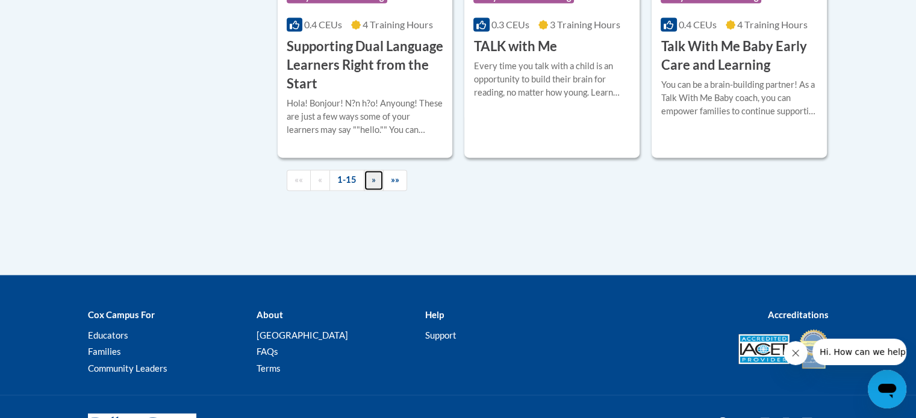
click at [374, 191] on link "»" at bounding box center [374, 180] width 20 height 21
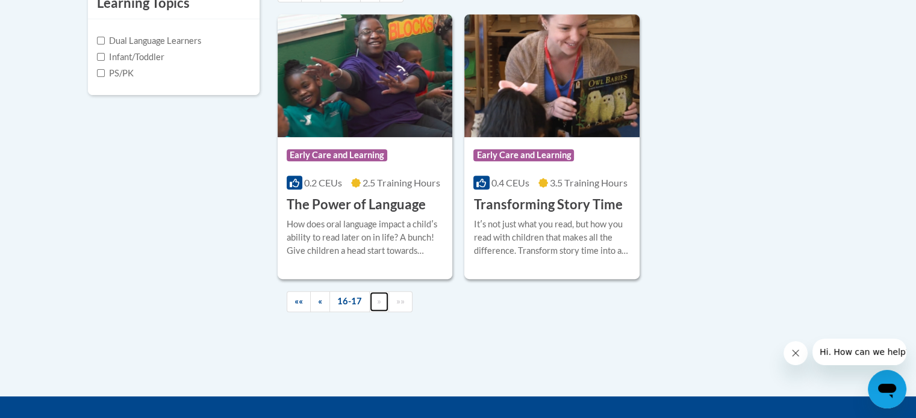
scroll to position [456, 0]
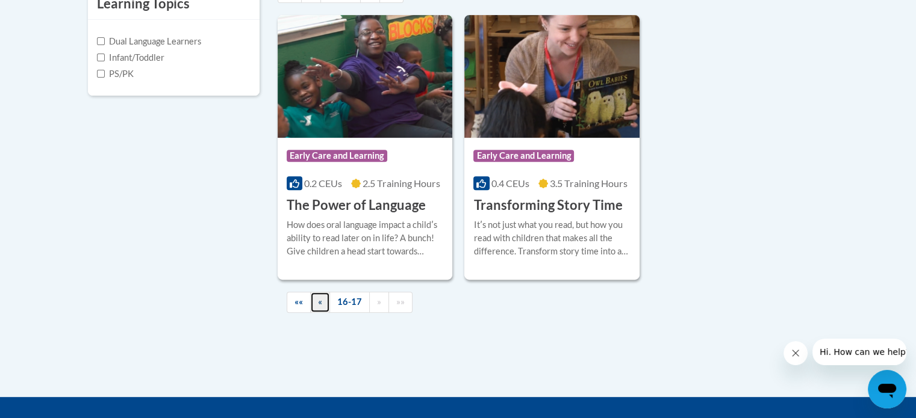
click at [323, 301] on link "«" at bounding box center [320, 302] width 20 height 21
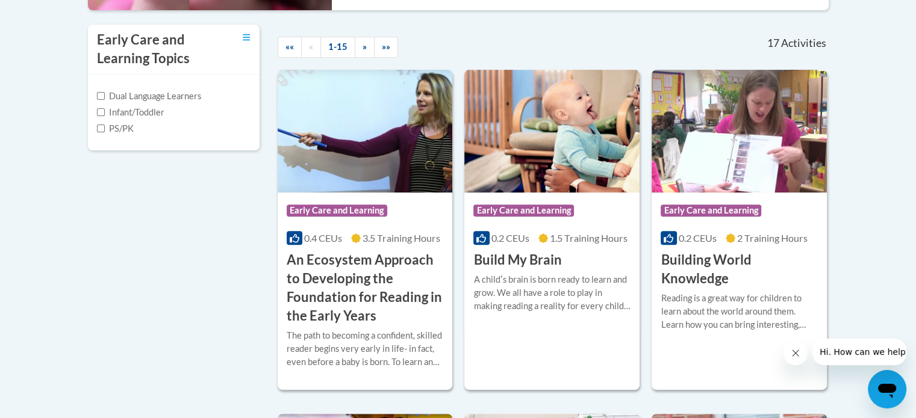
scroll to position [414, 0]
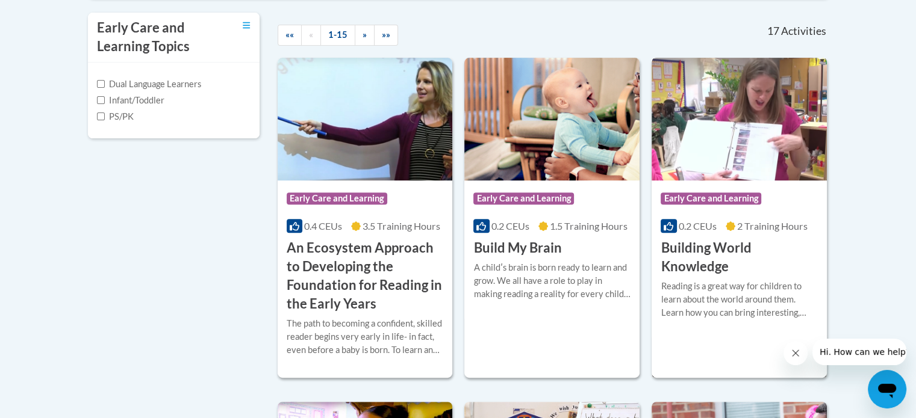
click at [728, 252] on h3 "Building World Knowledge" at bounding box center [738, 257] width 157 height 37
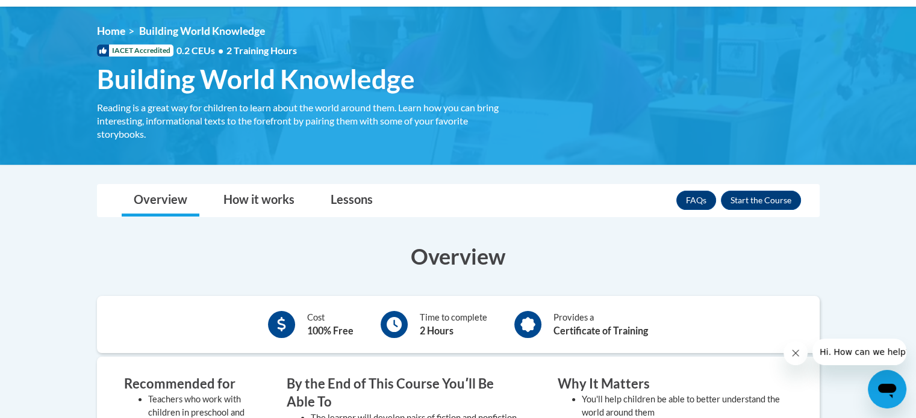
scroll to position [151, 0]
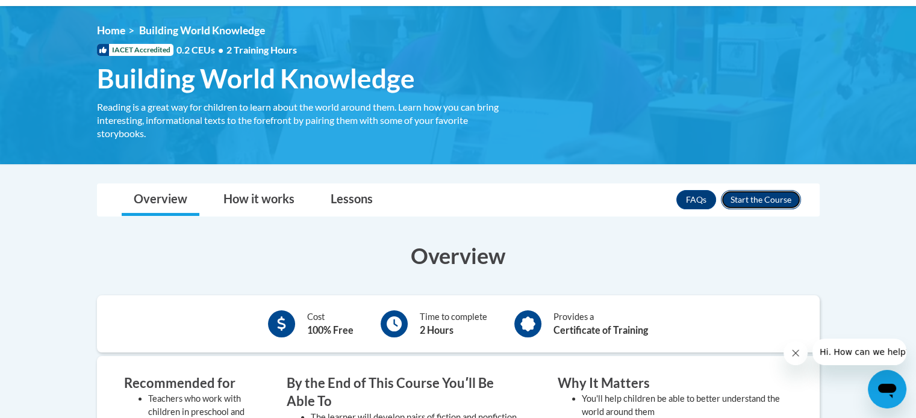
click at [783, 198] on button "Enroll" at bounding box center [761, 199] width 80 height 19
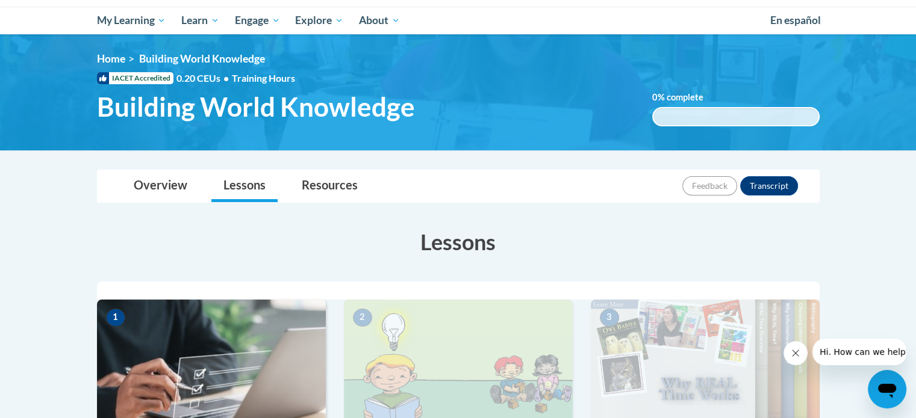
scroll to position [130, 0]
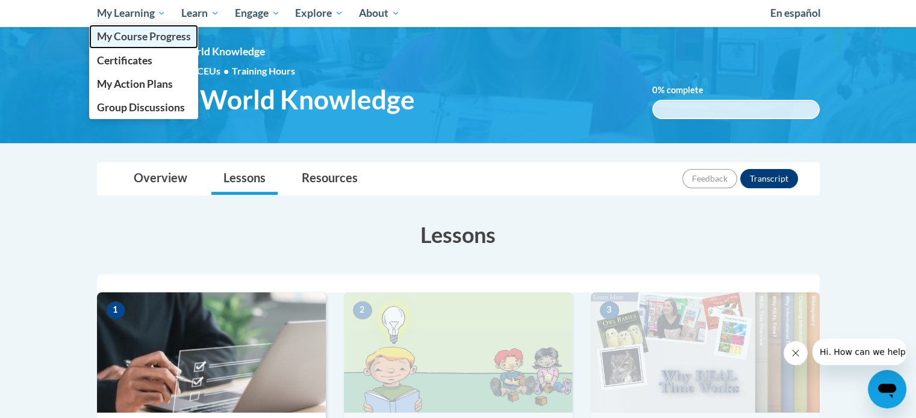
click at [149, 39] on span "My Course Progress" at bounding box center [143, 36] width 94 height 13
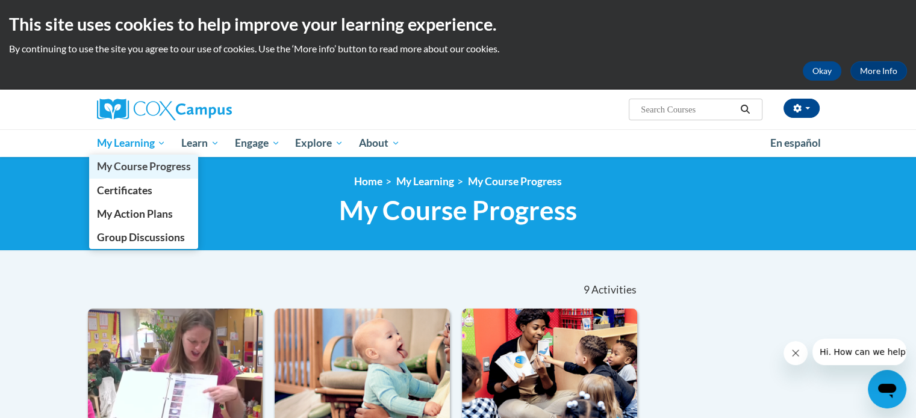
click at [128, 176] on link "My Course Progress" at bounding box center [144, 166] width 110 height 23
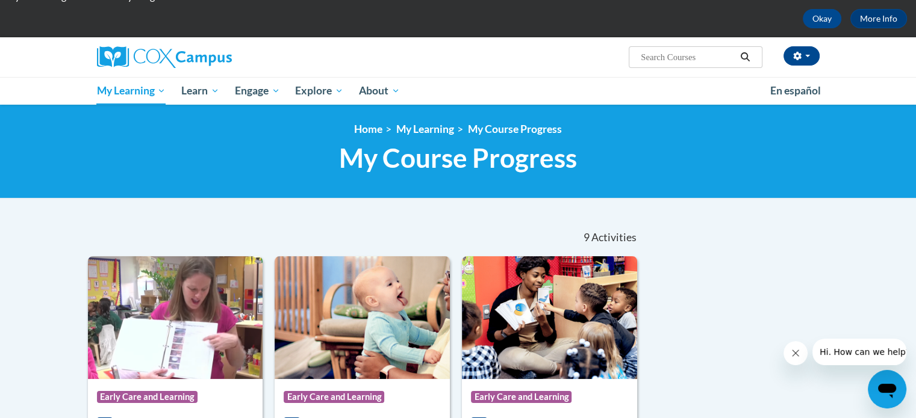
scroll to position [46, 0]
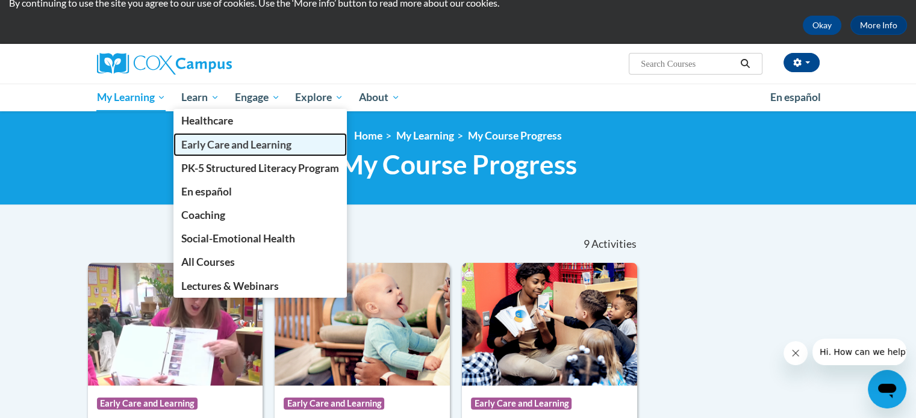
click at [275, 138] on span "Early Care and Learning" at bounding box center [236, 144] width 110 height 13
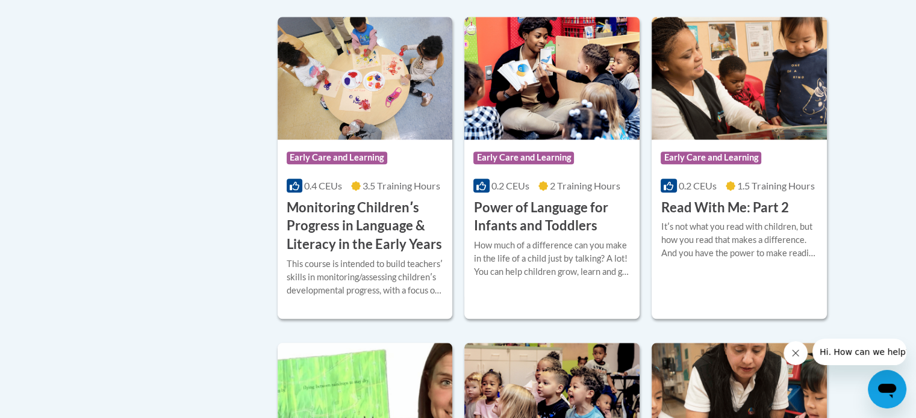
scroll to position [1125, 0]
click at [370, 235] on h3 "Monitoring Childrenʹs Progress in Language & Literacy in the Early Years" at bounding box center [365, 226] width 157 height 55
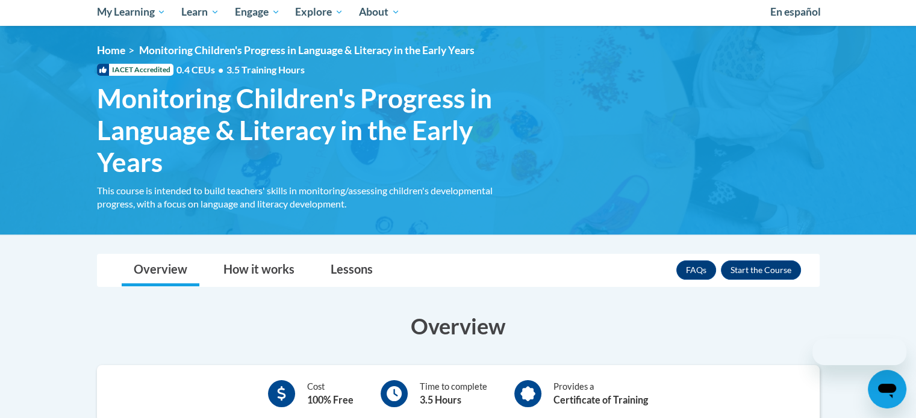
scroll to position [191, 0]
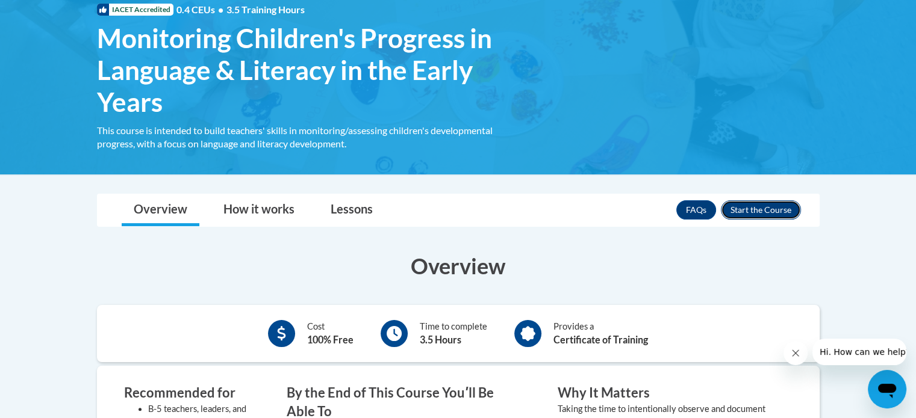
click at [771, 212] on button "Enroll" at bounding box center [761, 209] width 80 height 19
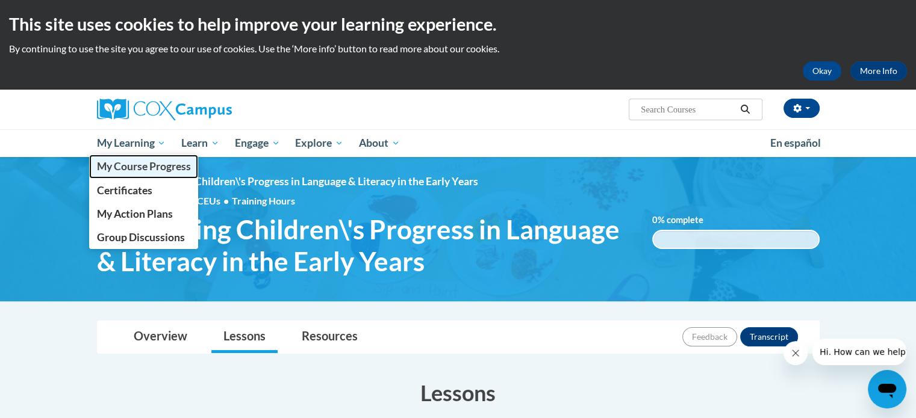
click at [140, 160] on span "My Course Progress" at bounding box center [143, 166] width 94 height 13
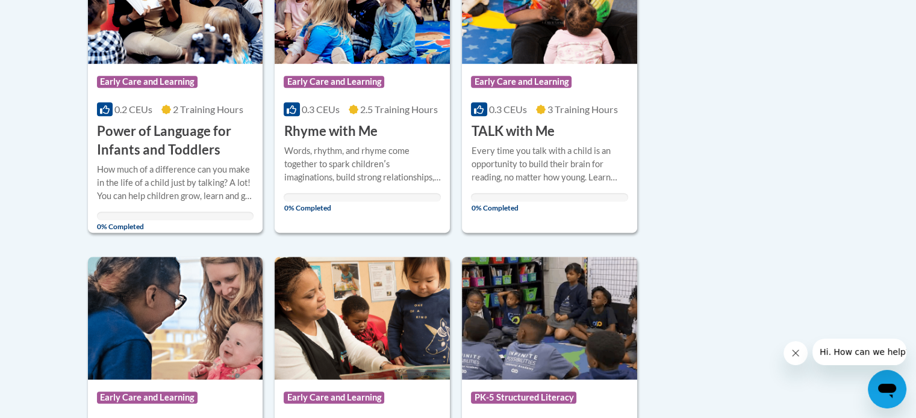
scroll to position [701, 0]
